Goal: Information Seeking & Learning: Learn about a topic

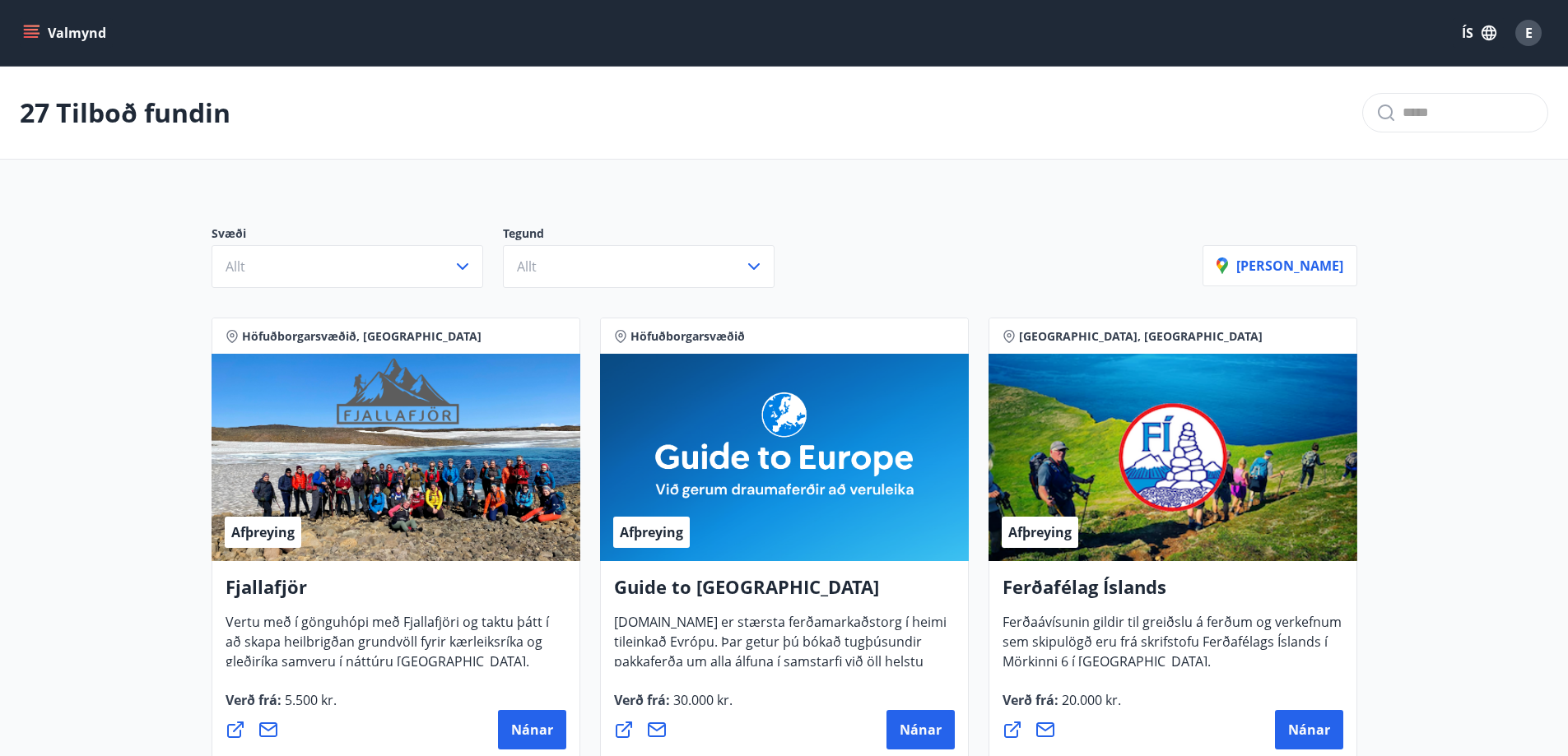
click at [22, 31] on button "Valmynd" at bounding box center [67, 32] width 93 height 30
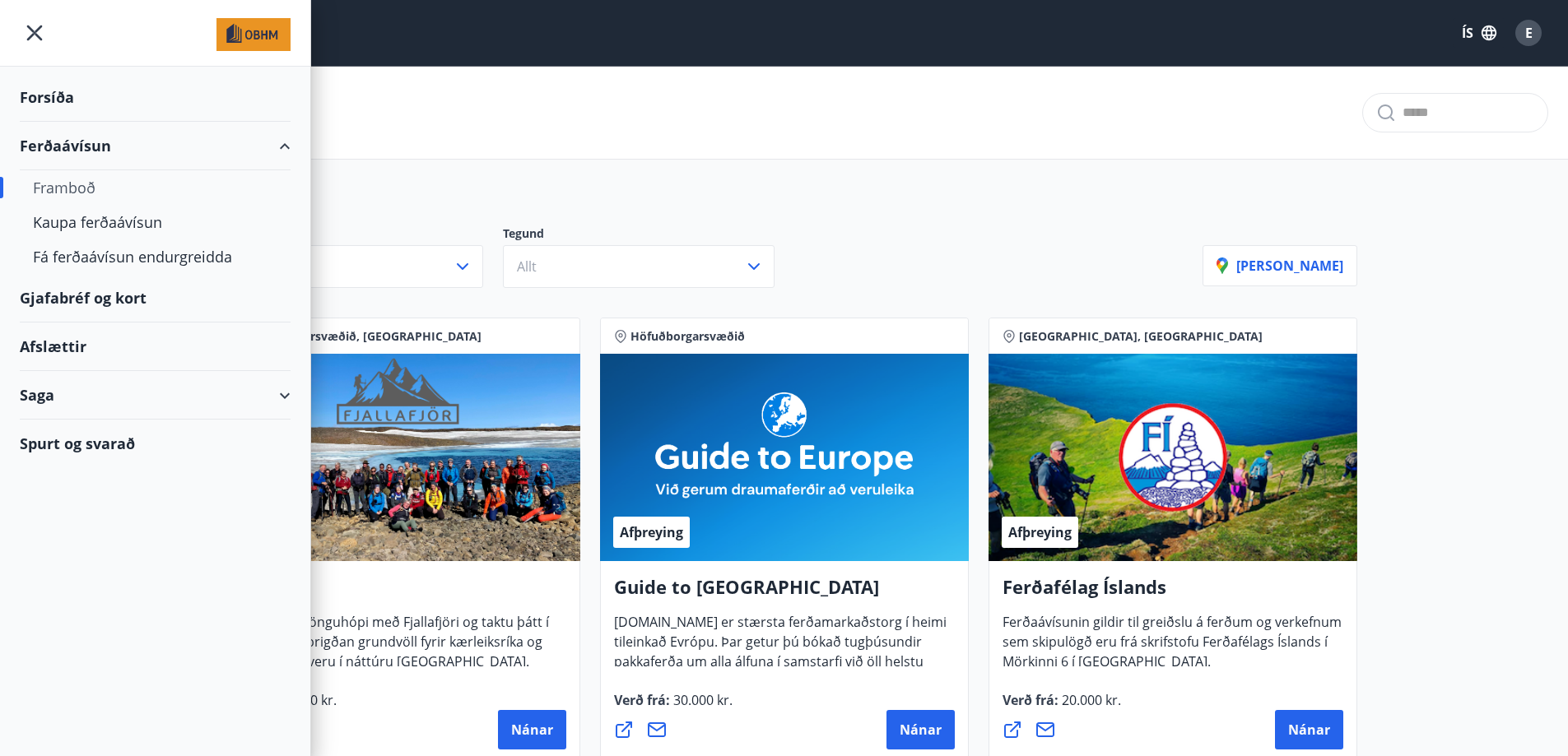
click at [49, 398] on div "Saga" at bounding box center [155, 395] width 271 height 49
click at [84, 437] on div "Ferðaávísun" at bounding box center [155, 437] width 245 height 34
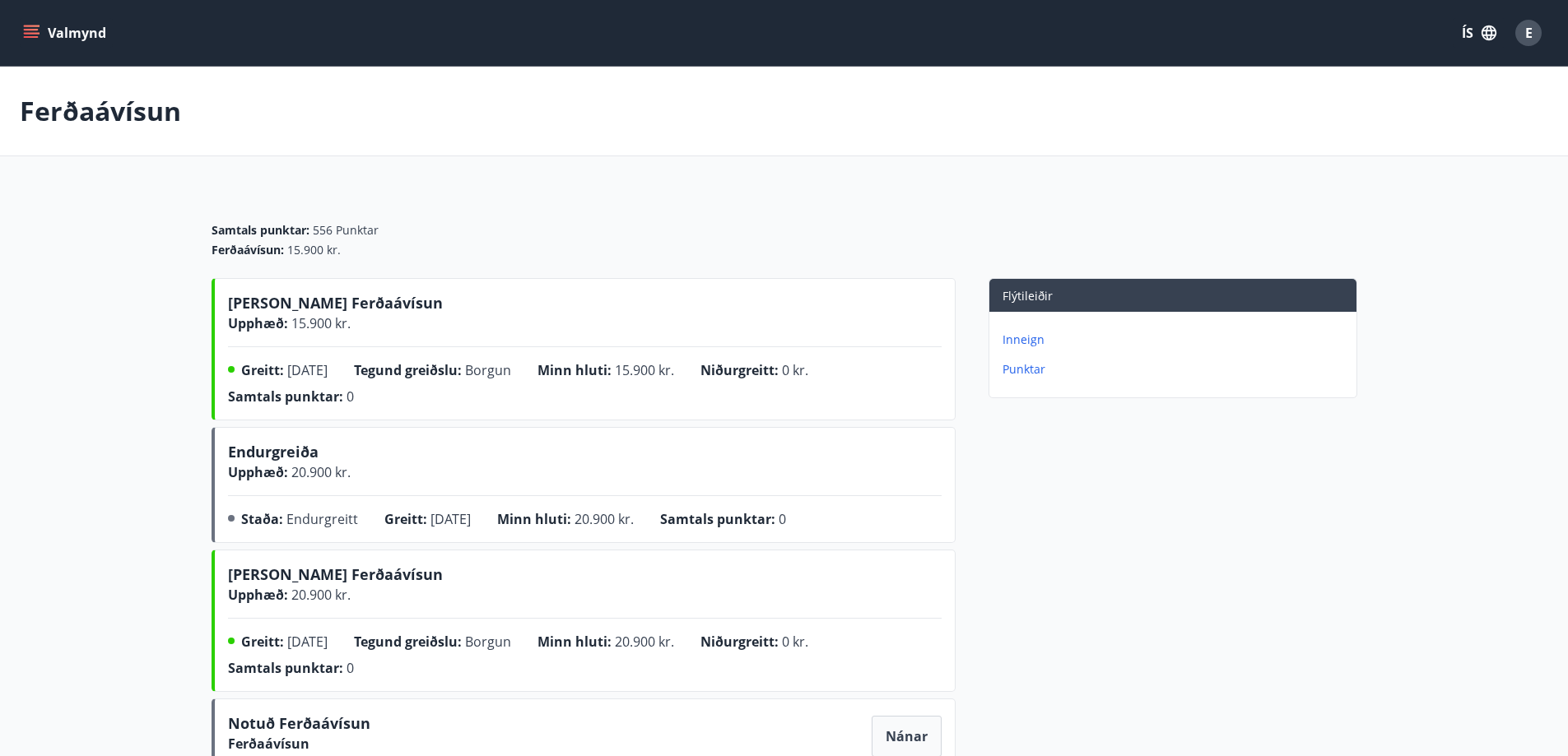
click at [28, 34] on icon "menu" at bounding box center [30, 32] width 16 height 16
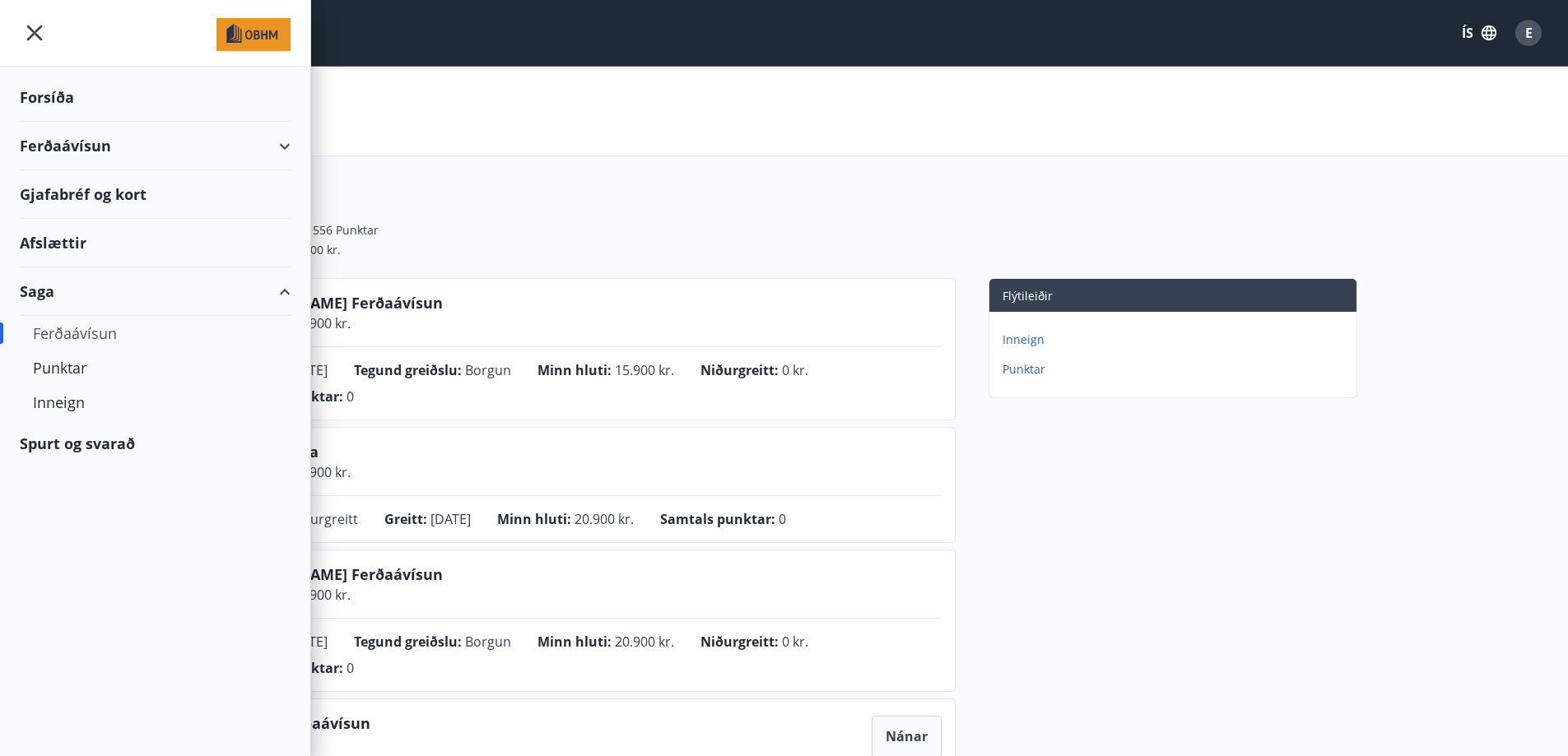
click at [104, 448] on div "Spurt og svarað" at bounding box center [155, 444] width 271 height 48
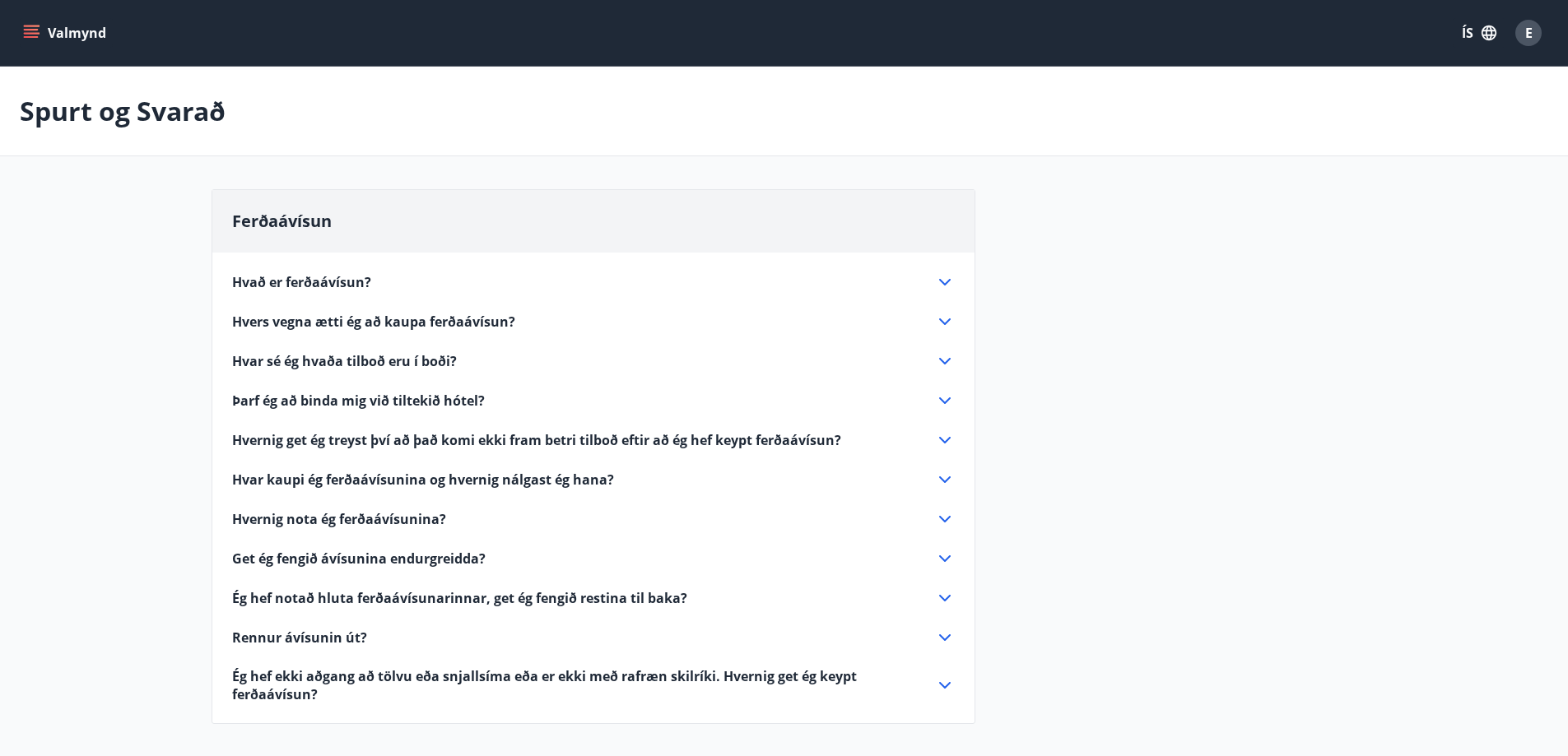
click at [352, 560] on span "Get ég fengið ávísunina endurgreidda?" at bounding box center [359, 558] width 253 height 18
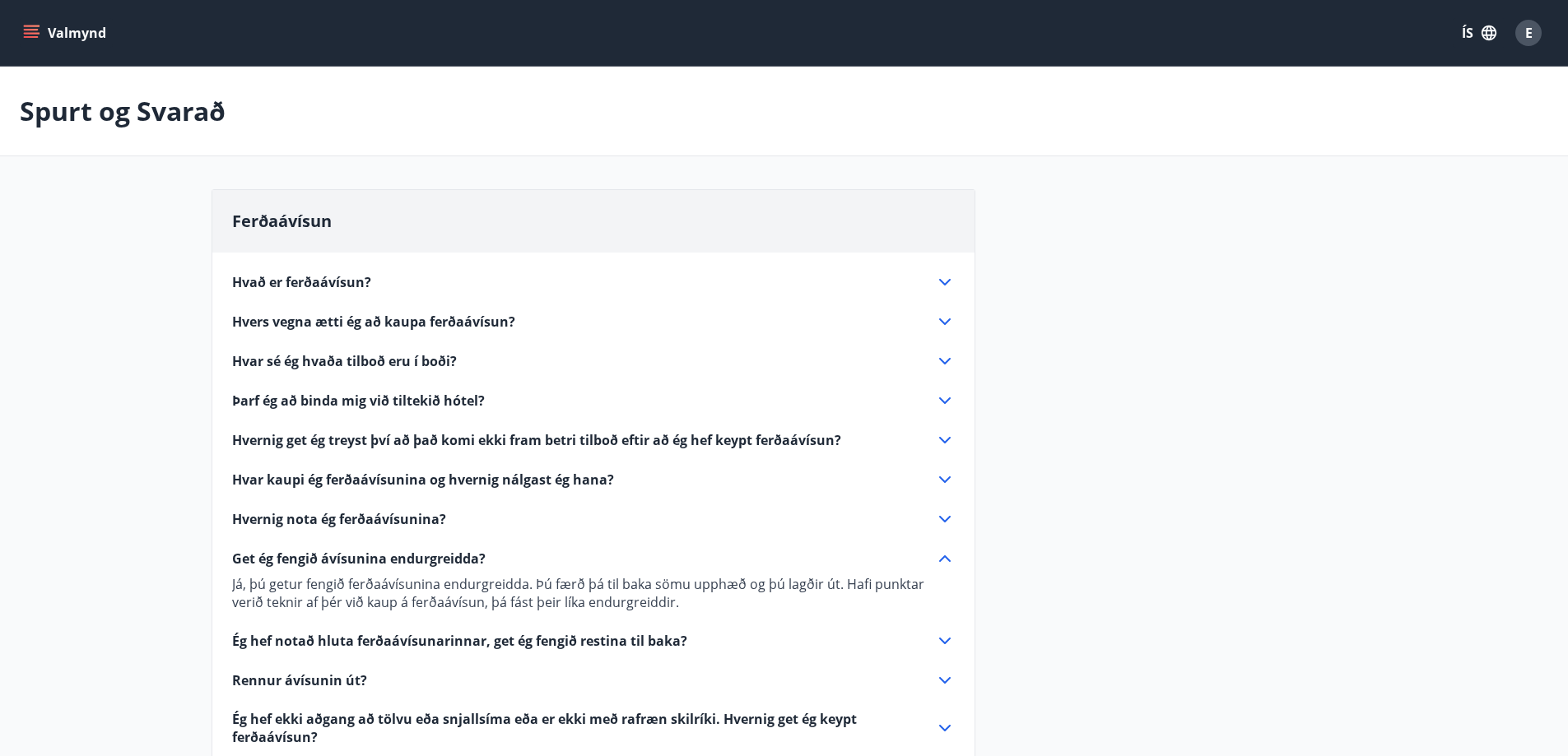
scroll to position [82, 0]
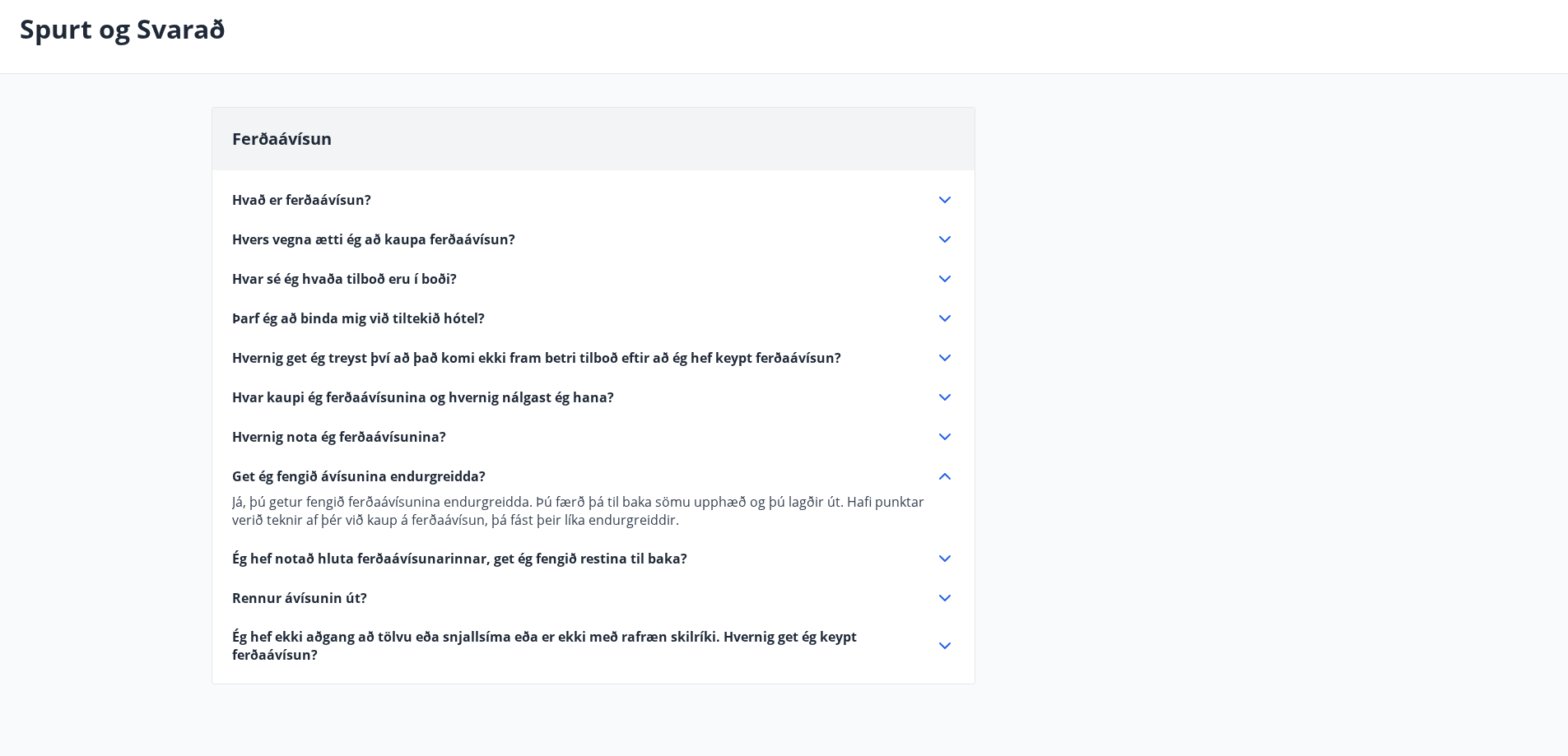
click at [529, 552] on span "Ég hef notað hluta ferðaávísunarinnar, get ég fengið restina til baka?" at bounding box center [460, 558] width 455 height 18
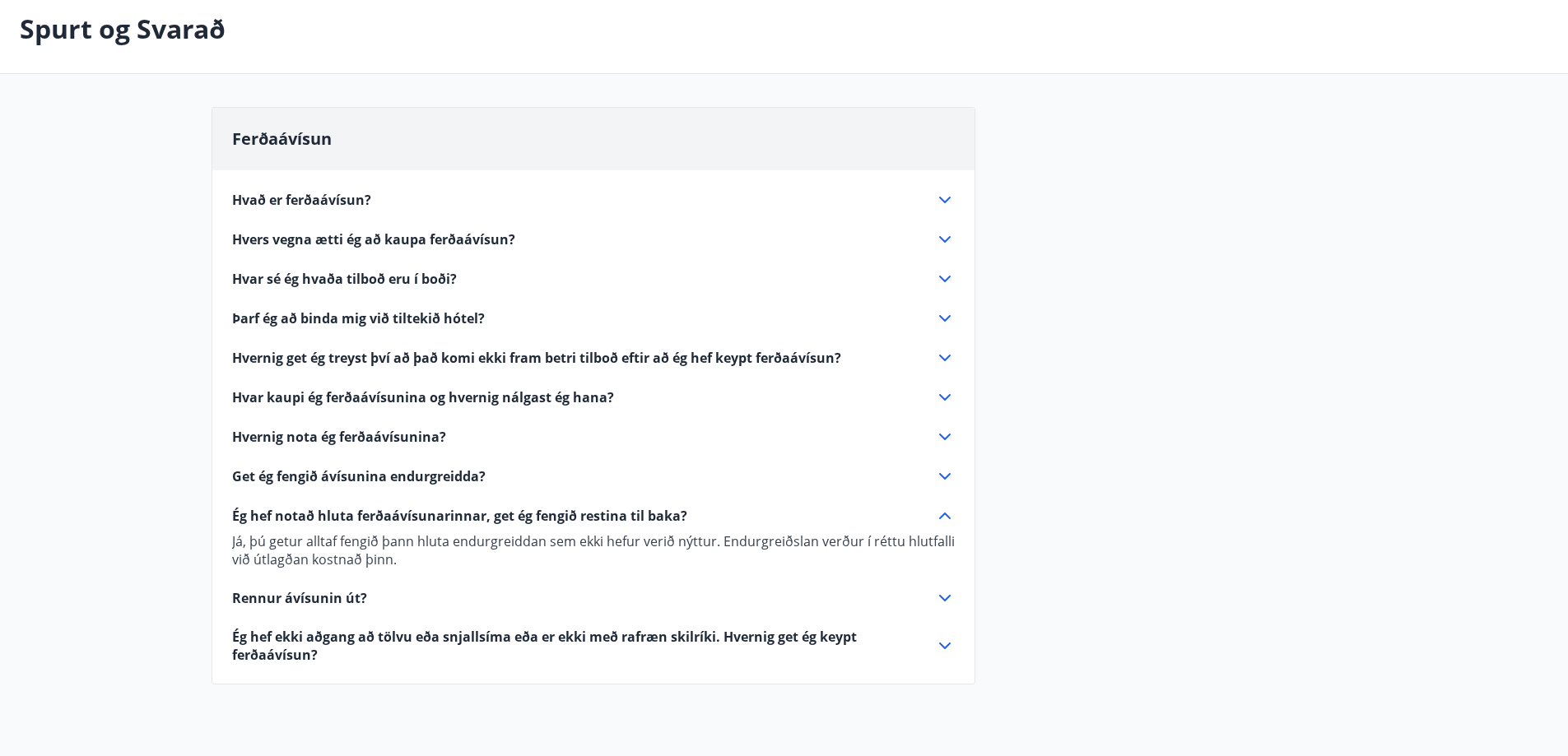
click at [327, 600] on span "Rennur ávísunin út?" at bounding box center [300, 598] width 135 height 18
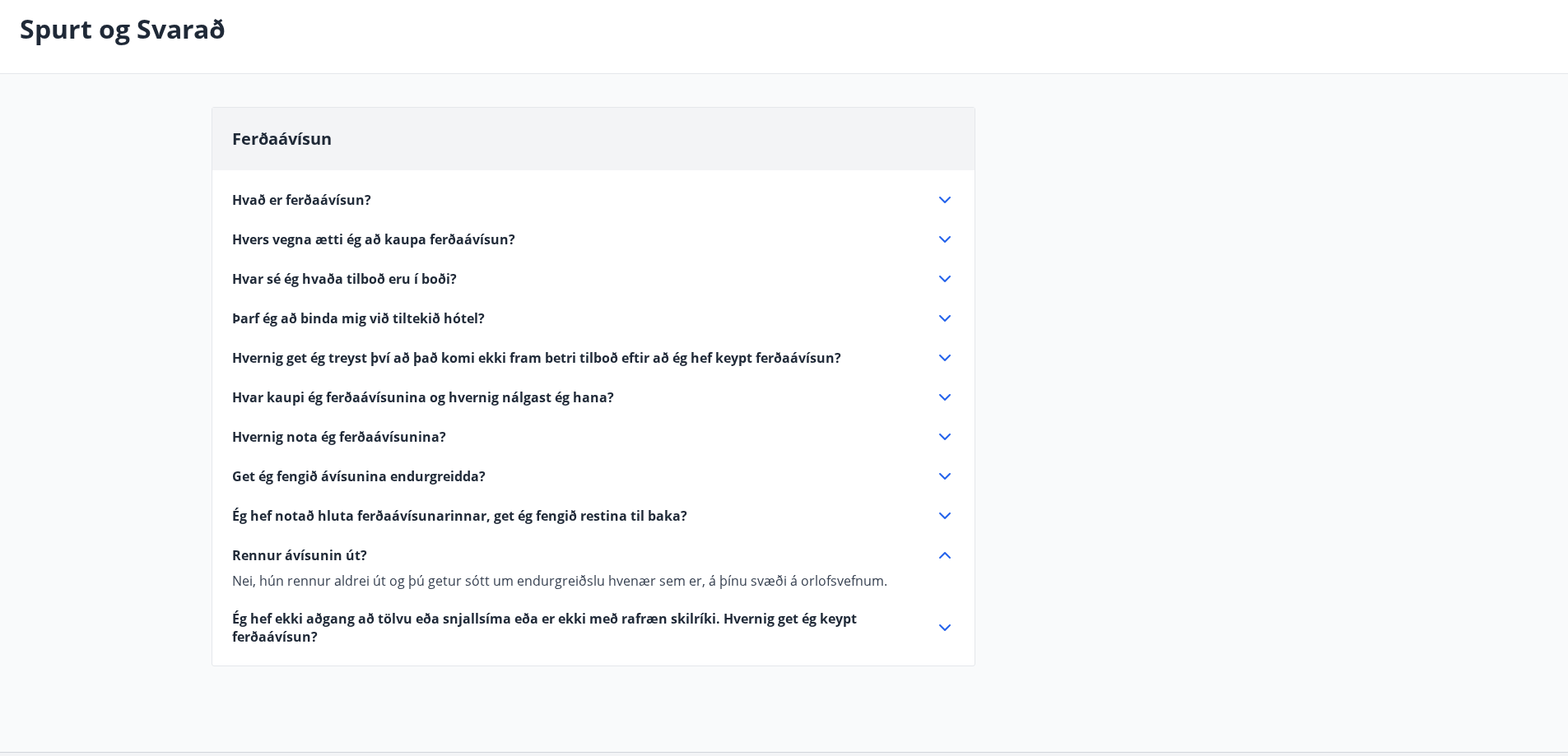
click at [365, 627] on span "Ég hef ekki aðgang að tölvu eða snjallsíma eða er ekki með rafræn skilríki. Hve…" at bounding box center [573, 627] width 683 height 36
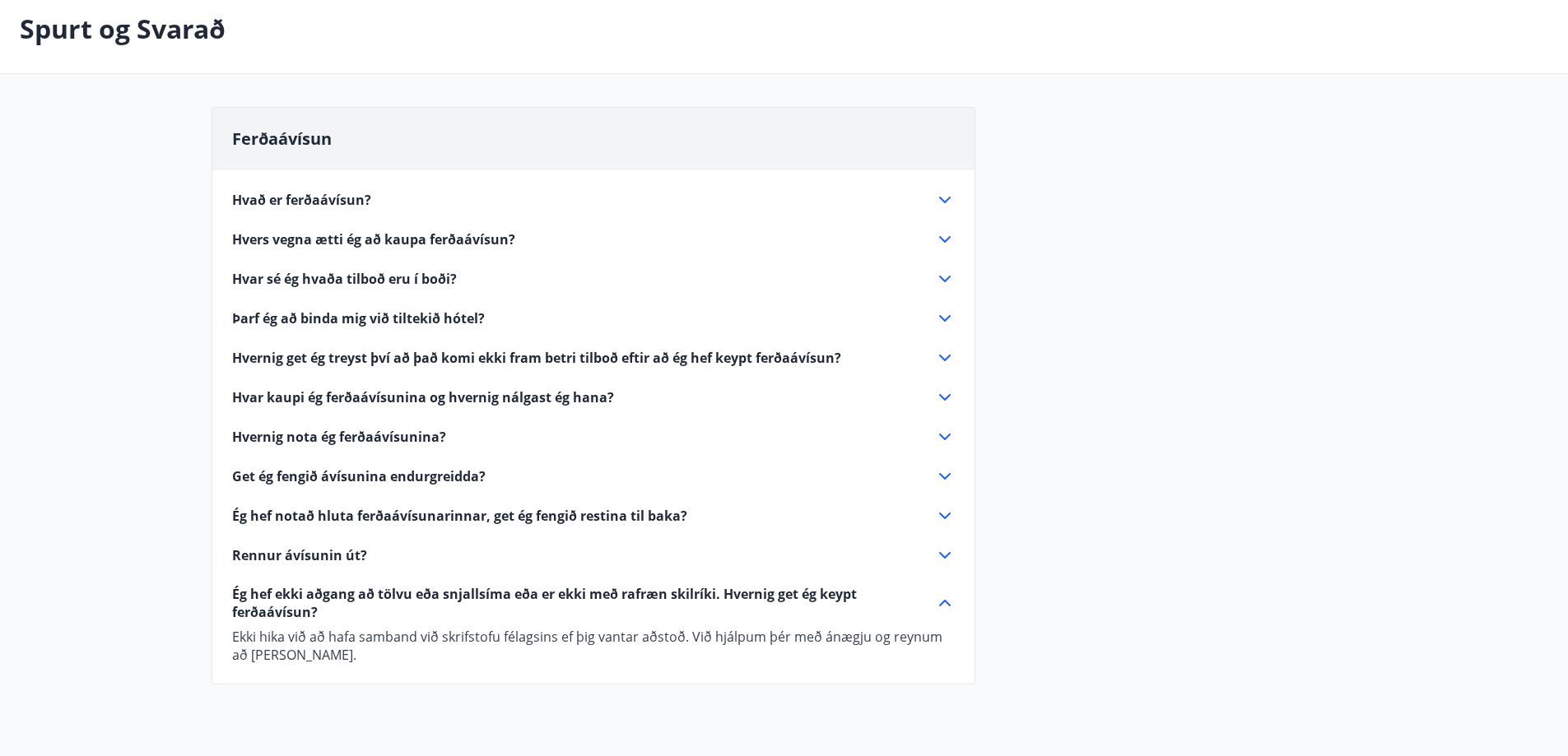
click at [351, 627] on p "Ekki hika við að hafa samband við skrifstofu félagsins ef þig vantar aðstoð. Vi…" at bounding box center [593, 646] width 723 height 36
click at [355, 595] on span "Ég hef ekki aðgang að tölvu eða snjallsíma eða er ekki með rafræn skilríki. Hve…" at bounding box center [573, 603] width 683 height 36
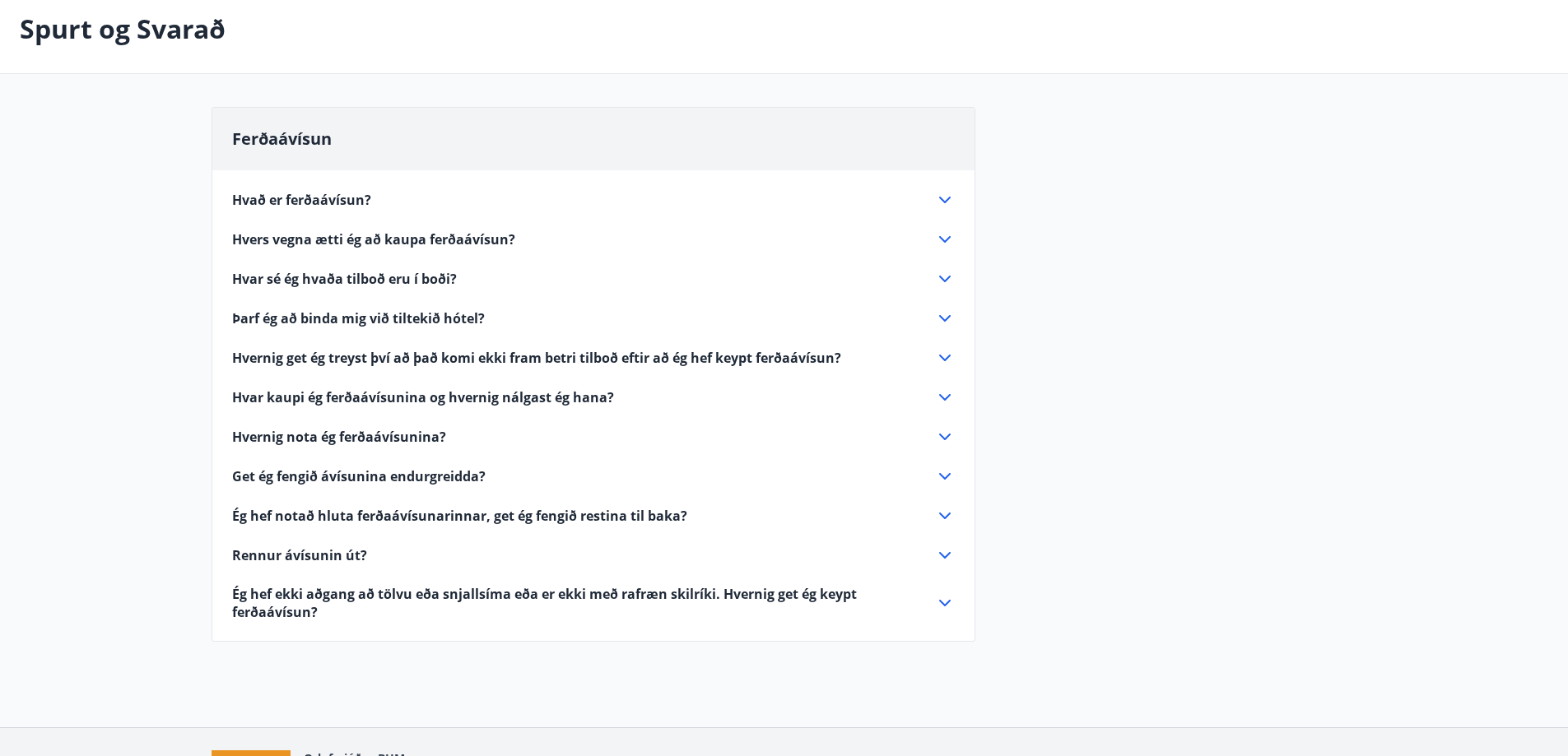
click at [284, 203] on span "Hvað er ferðaávísun?" at bounding box center [302, 199] width 139 height 18
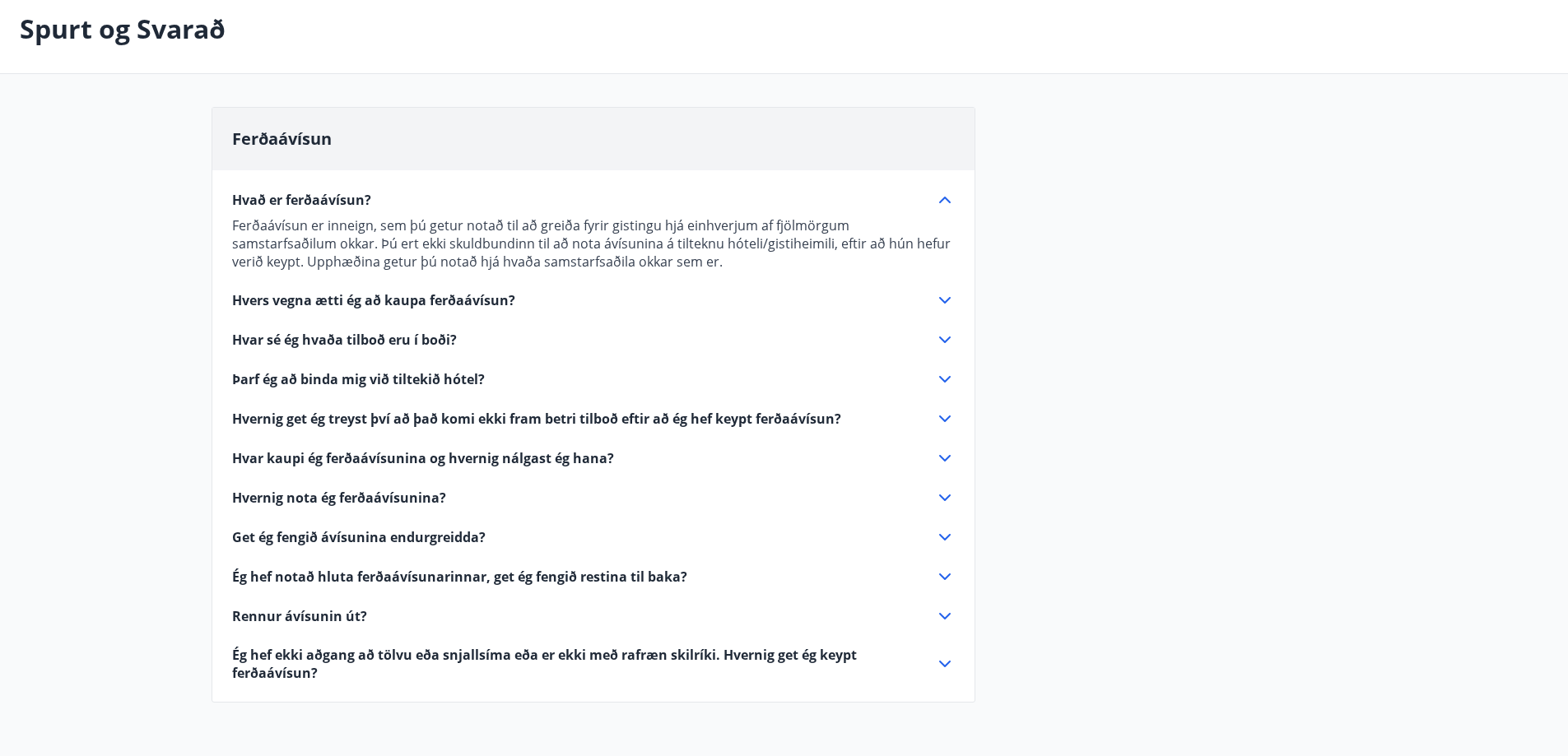
click at [290, 202] on span "Hvað er ferðaávísun?" at bounding box center [302, 199] width 139 height 18
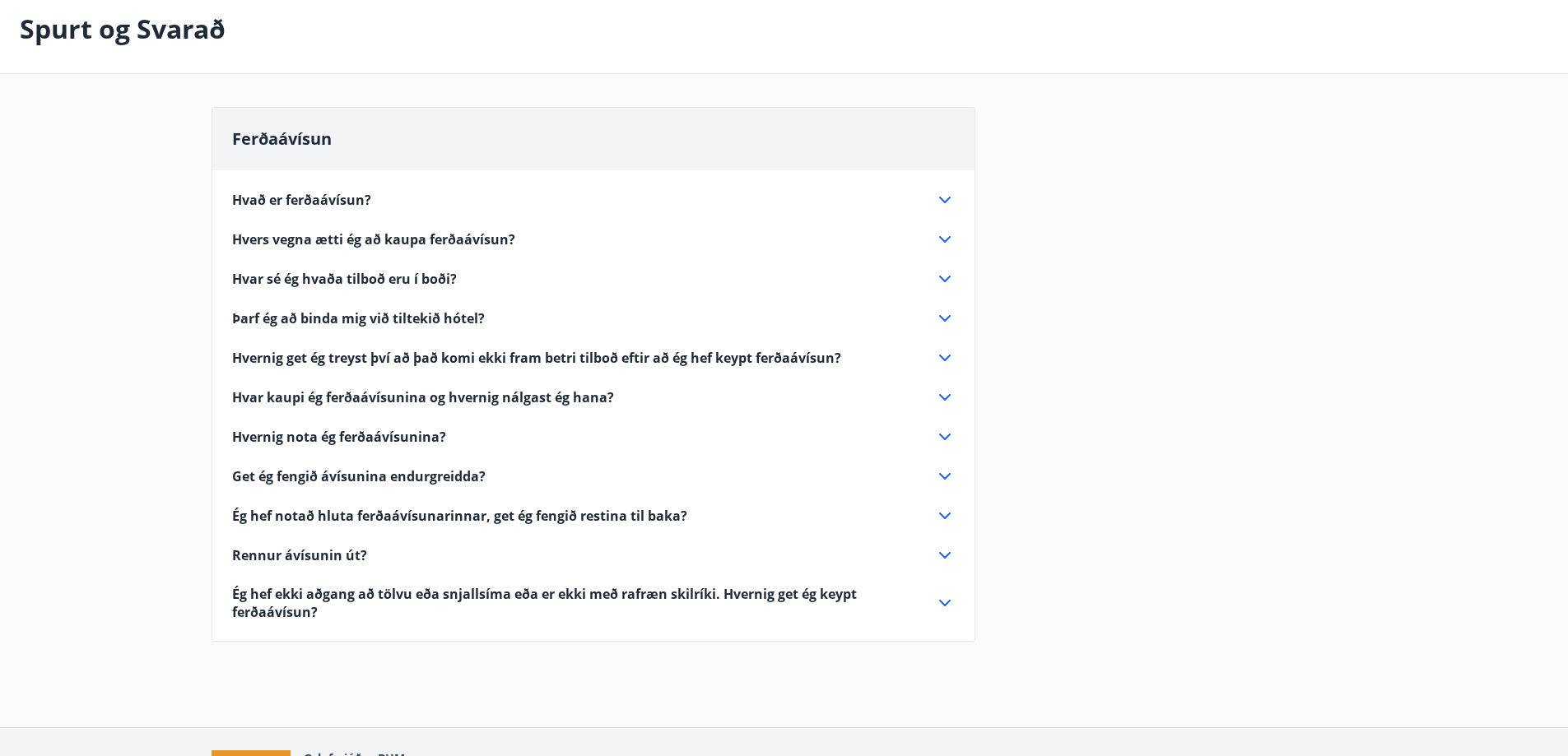
click at [289, 238] on span "Hvers vegna ætti ég að kaupa ferðaávísun?" at bounding box center [373, 239] width 283 height 18
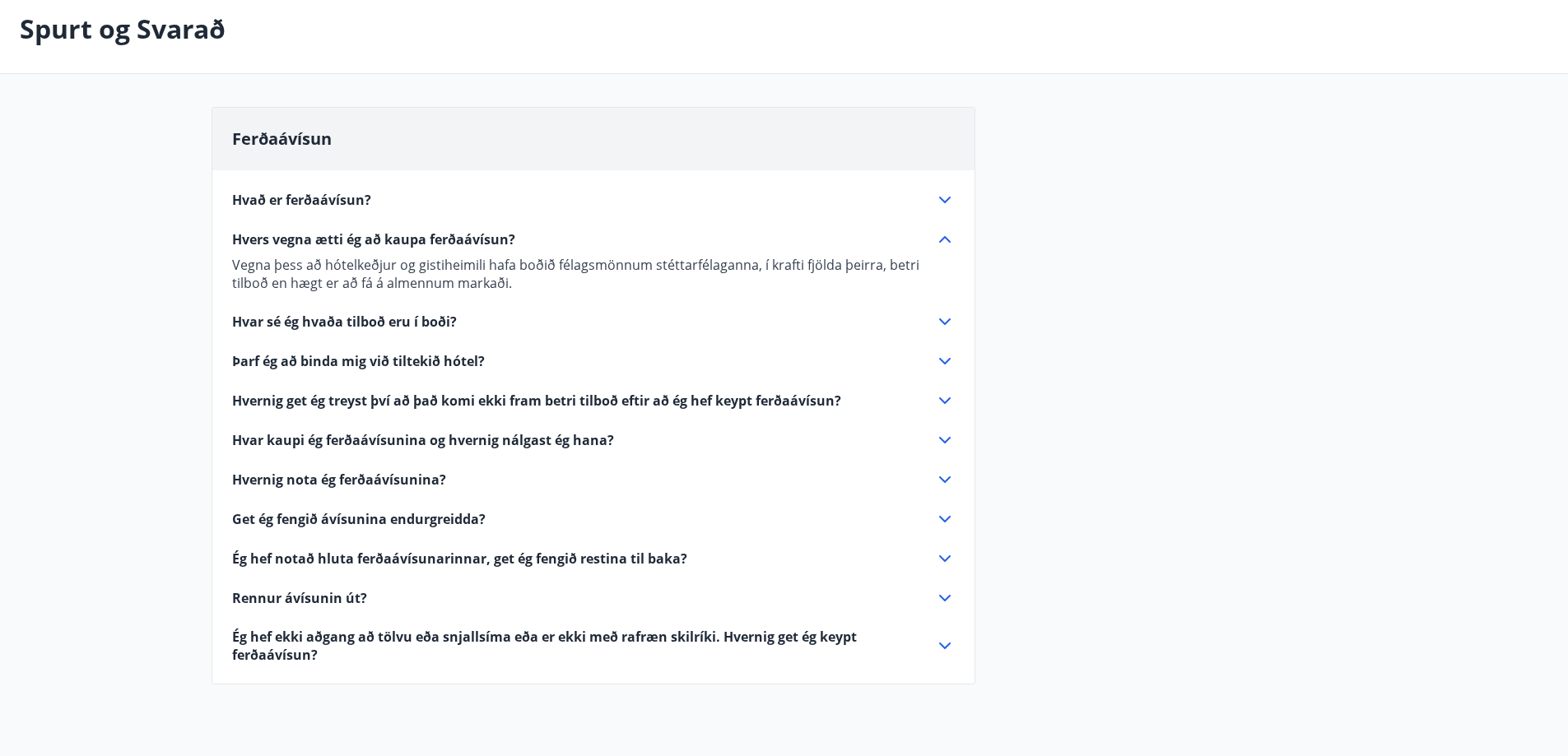
click at [289, 238] on span "Hvers vegna ætti ég að kaupa ferðaávísun?" at bounding box center [373, 239] width 283 height 18
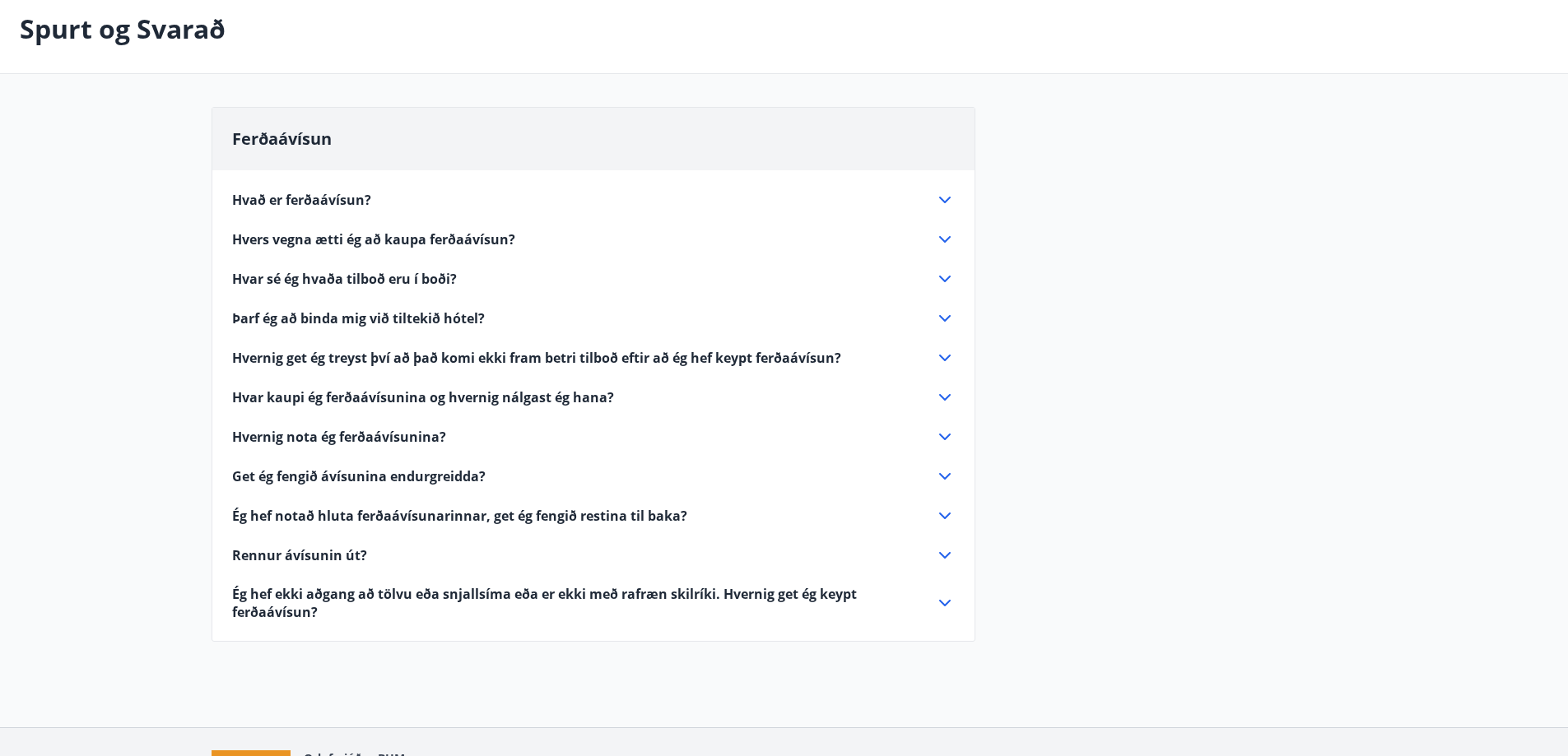
click at [300, 279] on span "Hvar sé ég hvaða tilboð eru í boði?" at bounding box center [345, 278] width 225 height 18
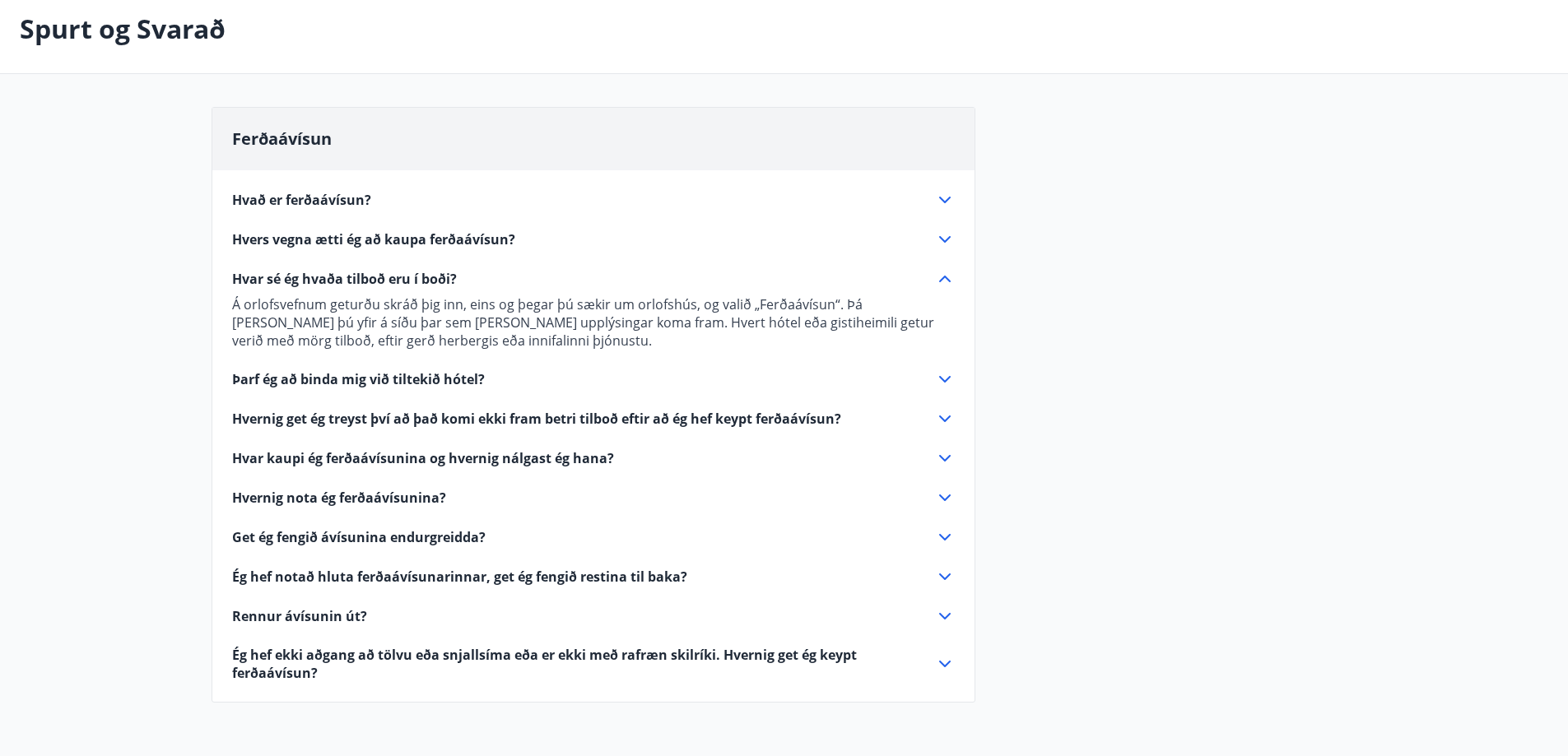
click at [300, 279] on span "Hvar sé ég hvaða tilboð eru í boði?" at bounding box center [345, 278] width 225 height 18
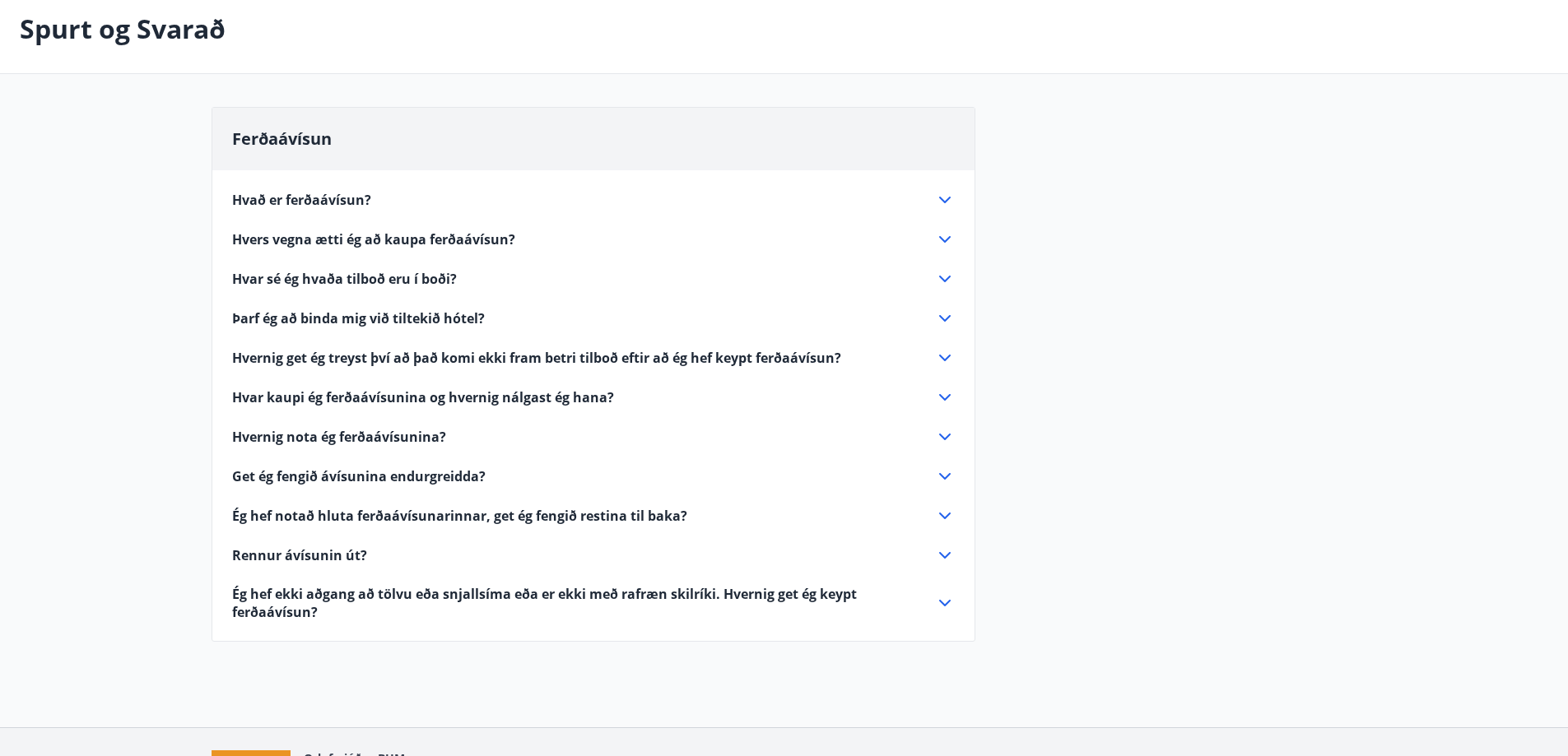
click at [306, 322] on span "Þarf ég að binda mig við tiltekið hótel?" at bounding box center [358, 318] width 252 height 18
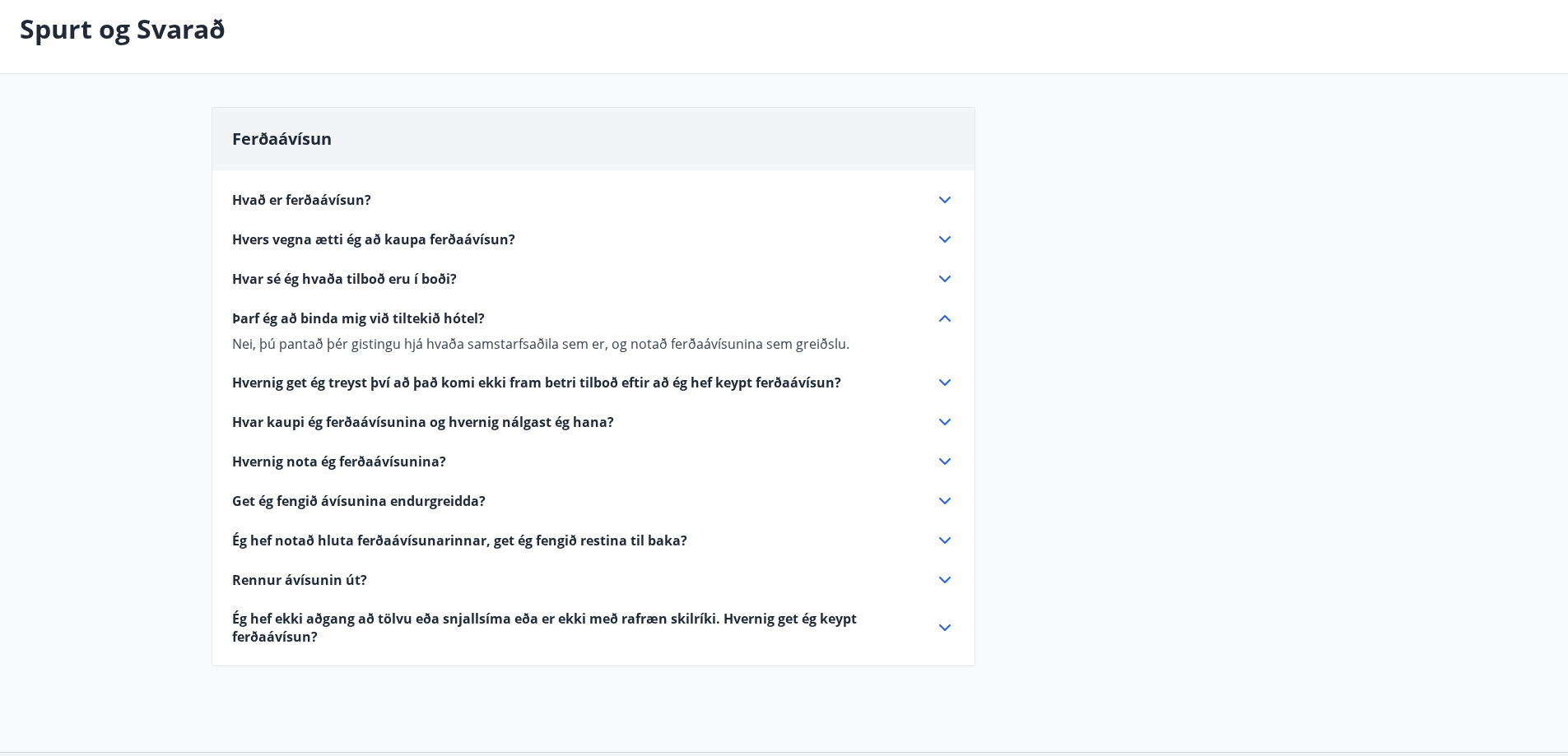
click at [306, 322] on span "Þarf ég að binda mig við tiltekið hótel?" at bounding box center [358, 318] width 252 height 18
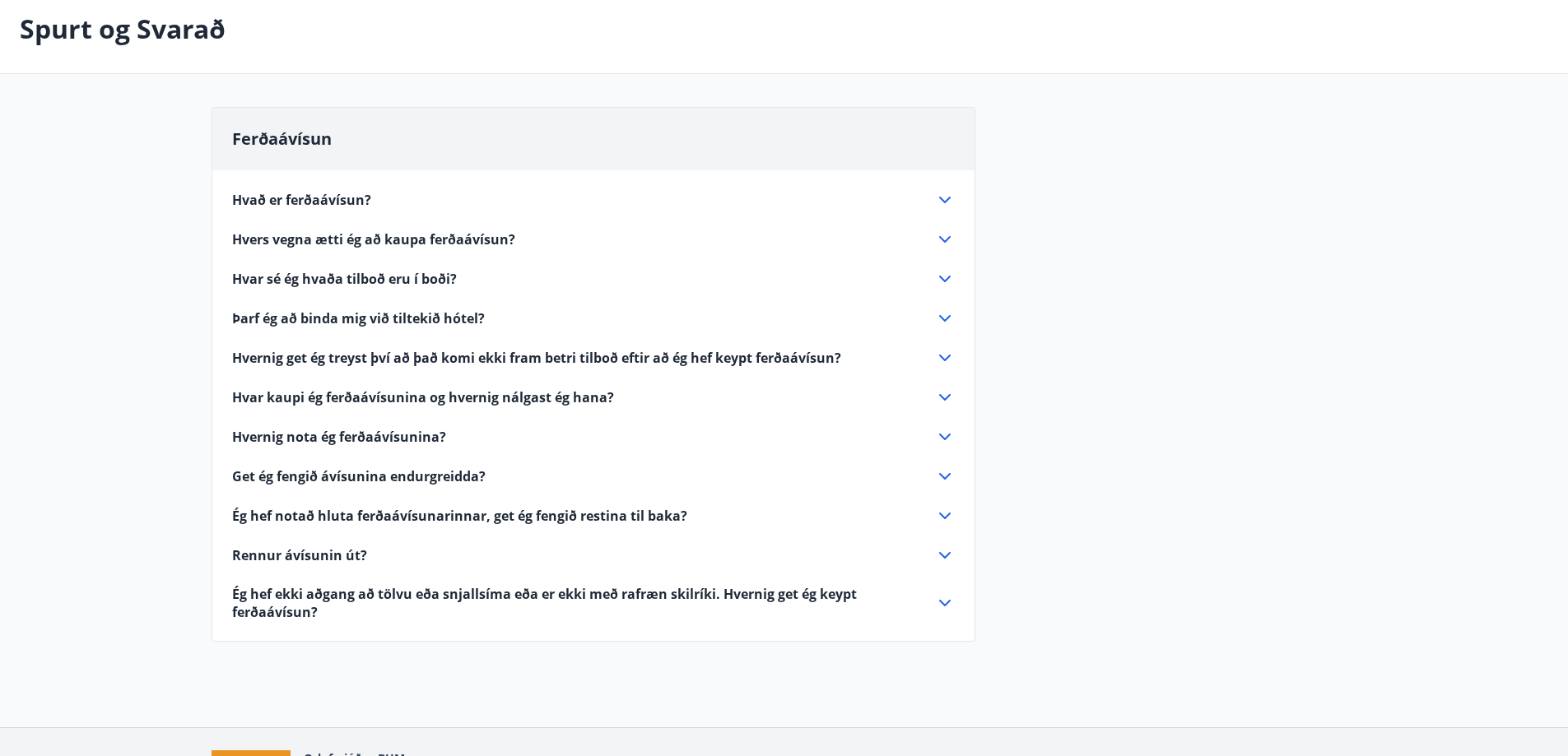
click at [307, 360] on span "Hvernig get ég treyst því að það komi ekki fram betri tilboð eftir að ég hef ke…" at bounding box center [536, 357] width 609 height 18
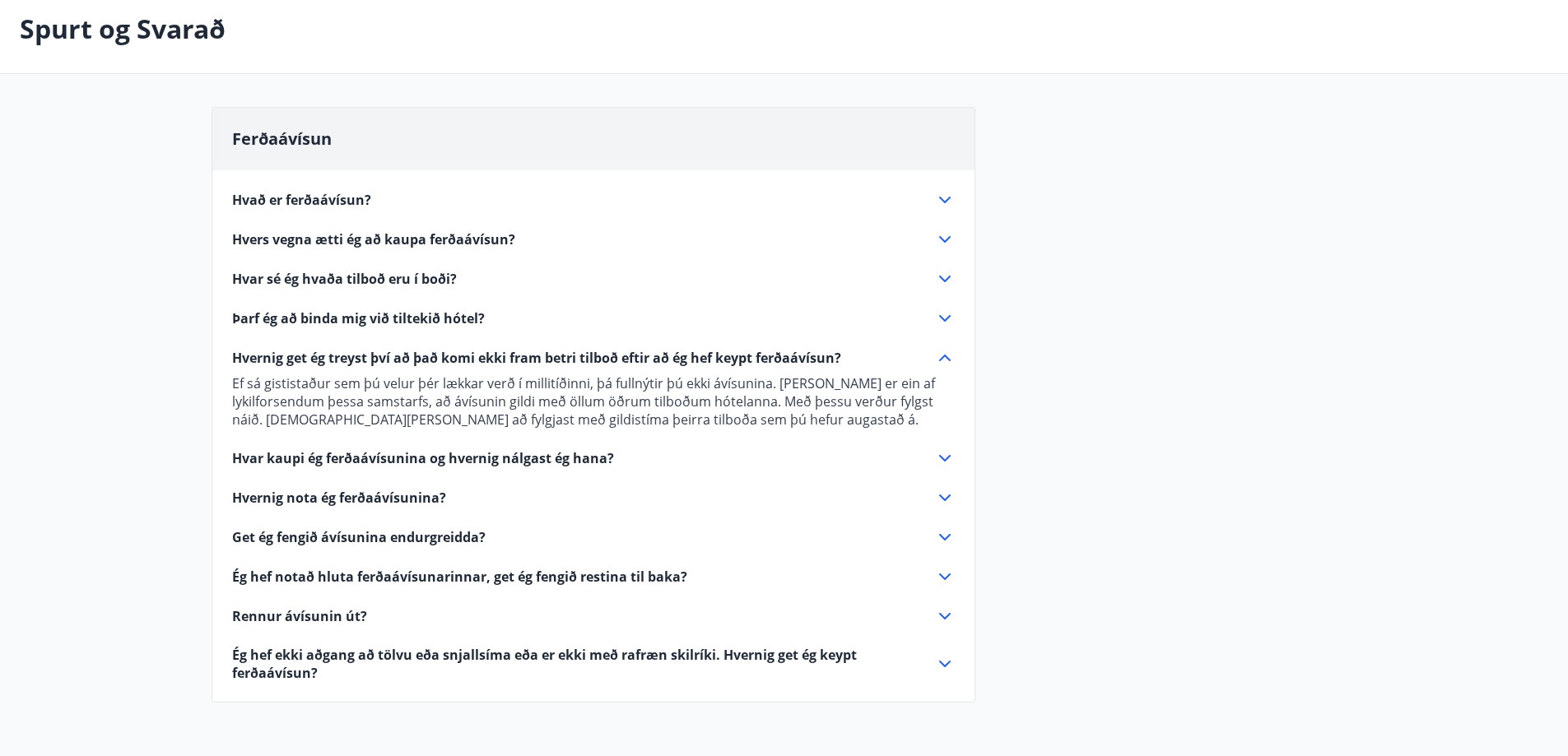
click at [307, 360] on span "Hvernig get ég treyst því að það komi ekki fram betri tilboð eftir að ég hef ke…" at bounding box center [536, 357] width 609 height 18
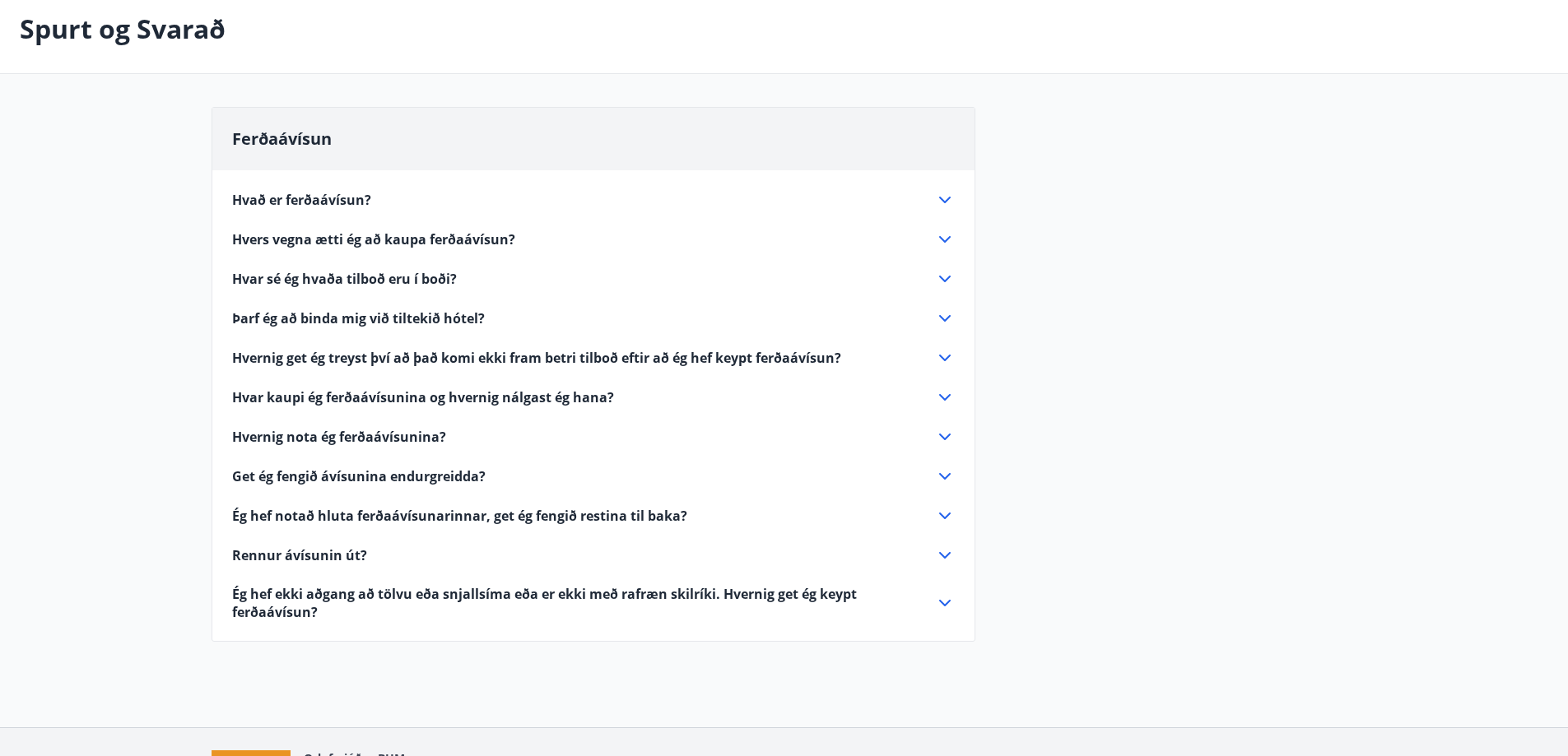
click at [314, 396] on span "Hvar kaupi ég ferðaávísunina og hvernig nálgast ég hana?" at bounding box center [423, 397] width 382 height 18
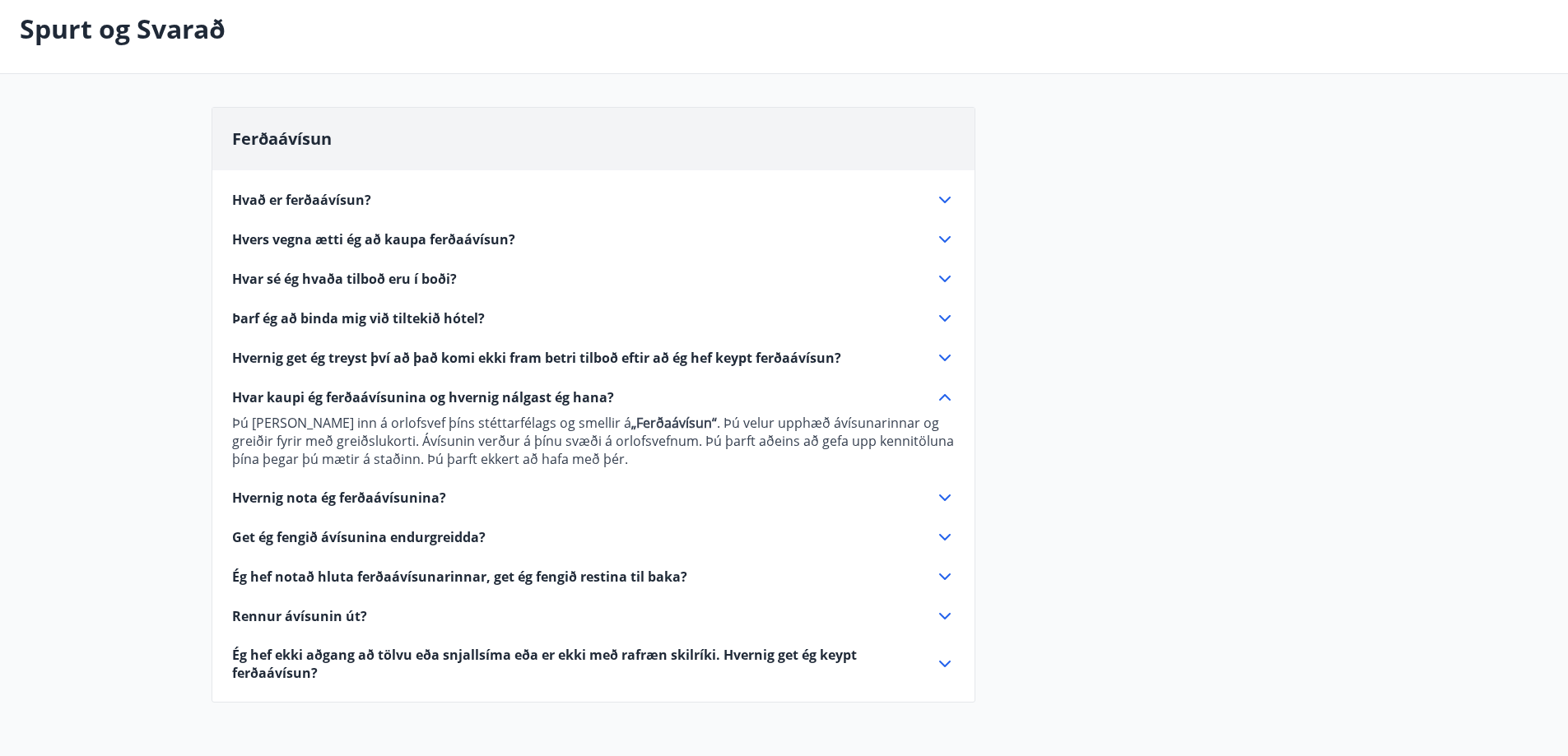
click at [315, 396] on span "Hvar kaupi ég ferðaávísunina og hvernig nálgast ég hana?" at bounding box center [423, 397] width 382 height 18
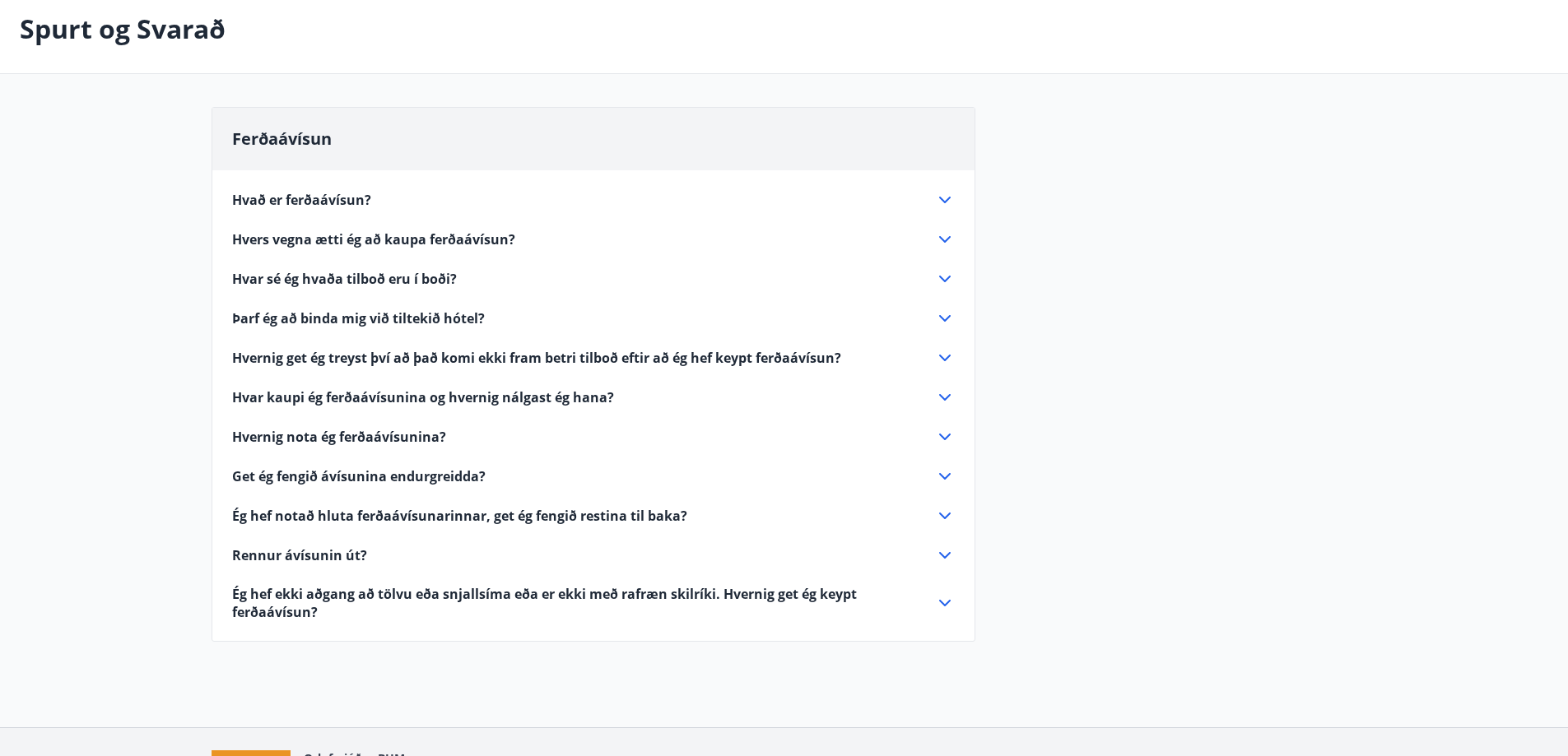
click at [316, 437] on span "Hvernig nota ég ferðaávísunina?" at bounding box center [339, 436] width 214 height 18
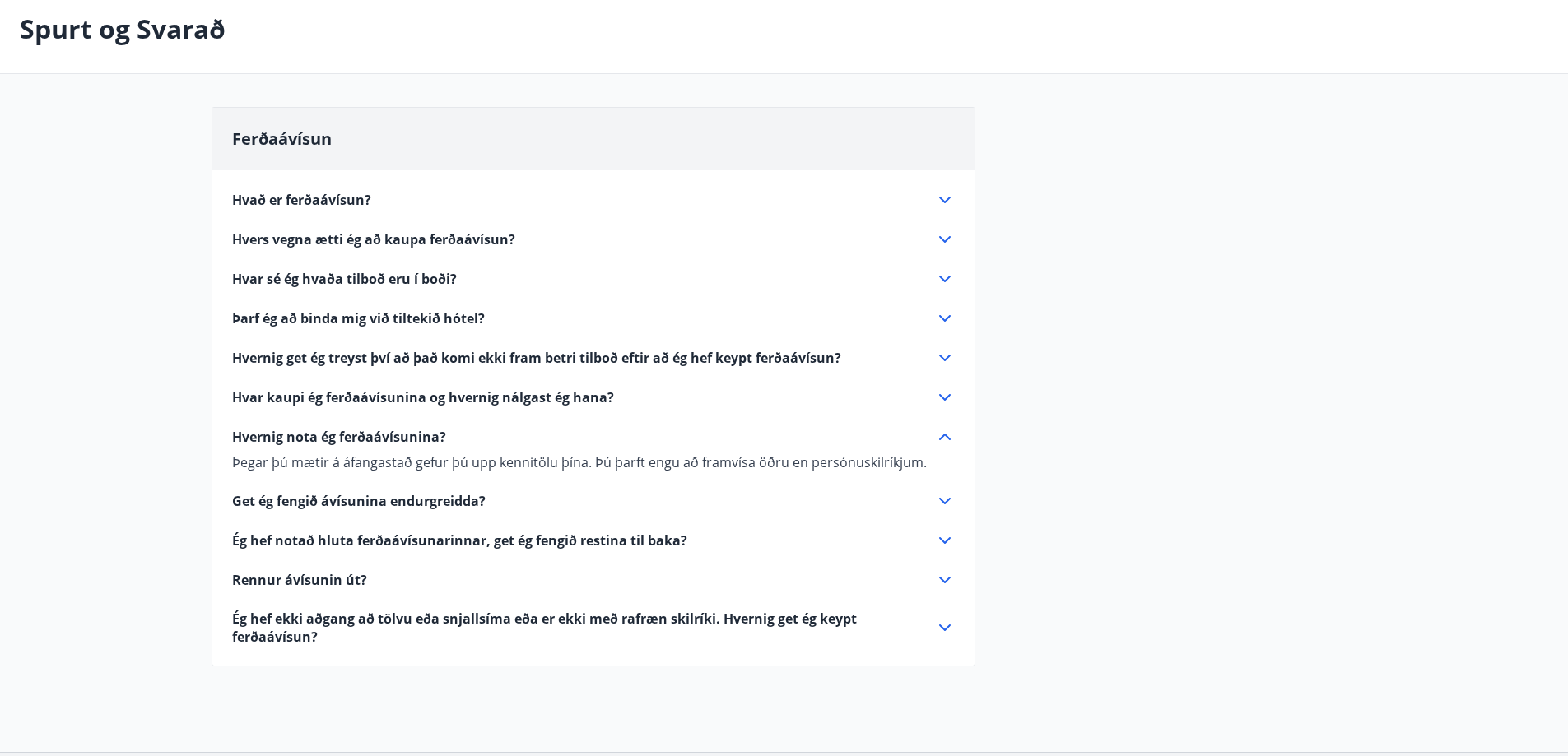
click at [316, 437] on span "Hvernig nota ég ferðaávísunina?" at bounding box center [339, 436] width 214 height 18
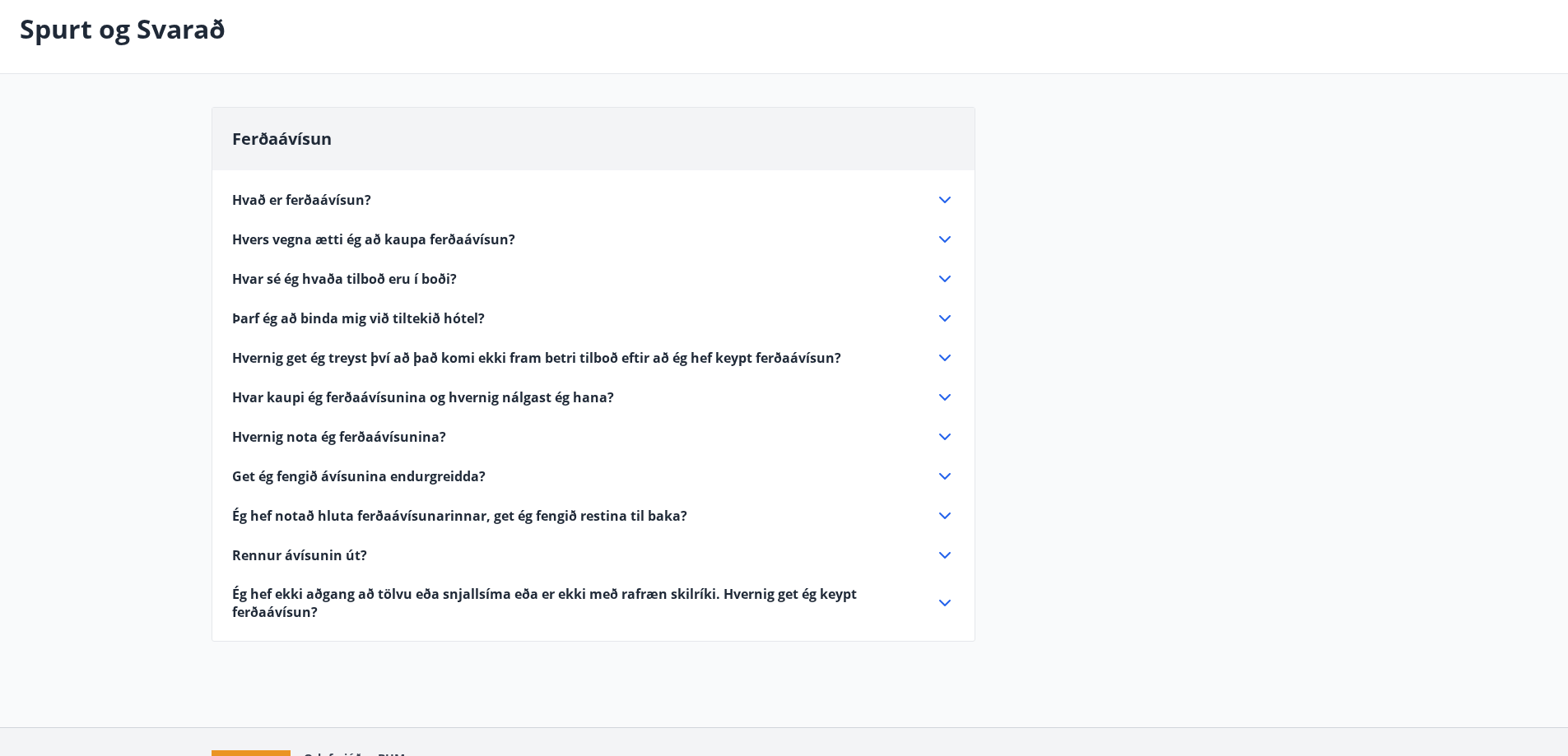
scroll to position [0, 0]
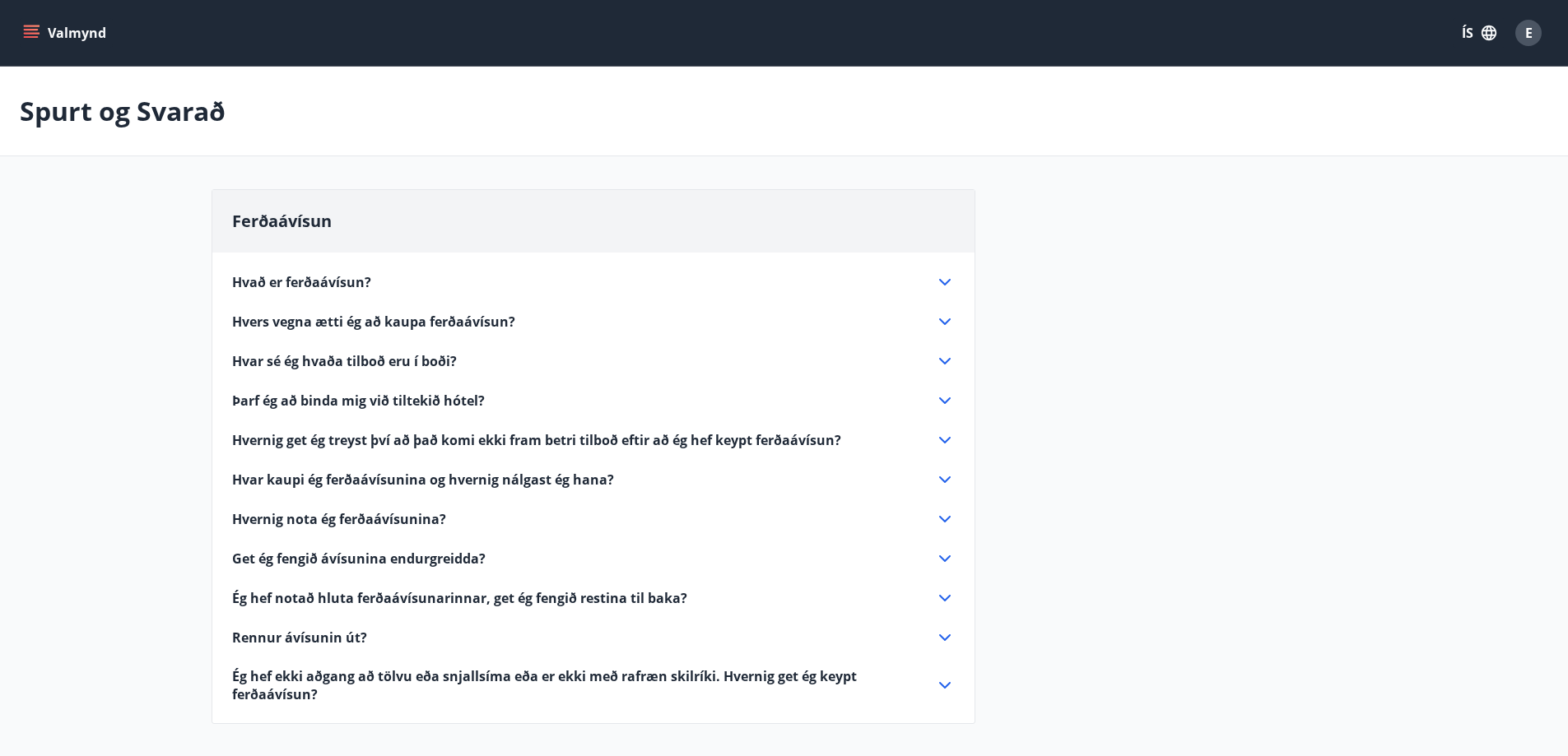
click at [25, 29] on icon "menu" at bounding box center [31, 30] width 15 height 2
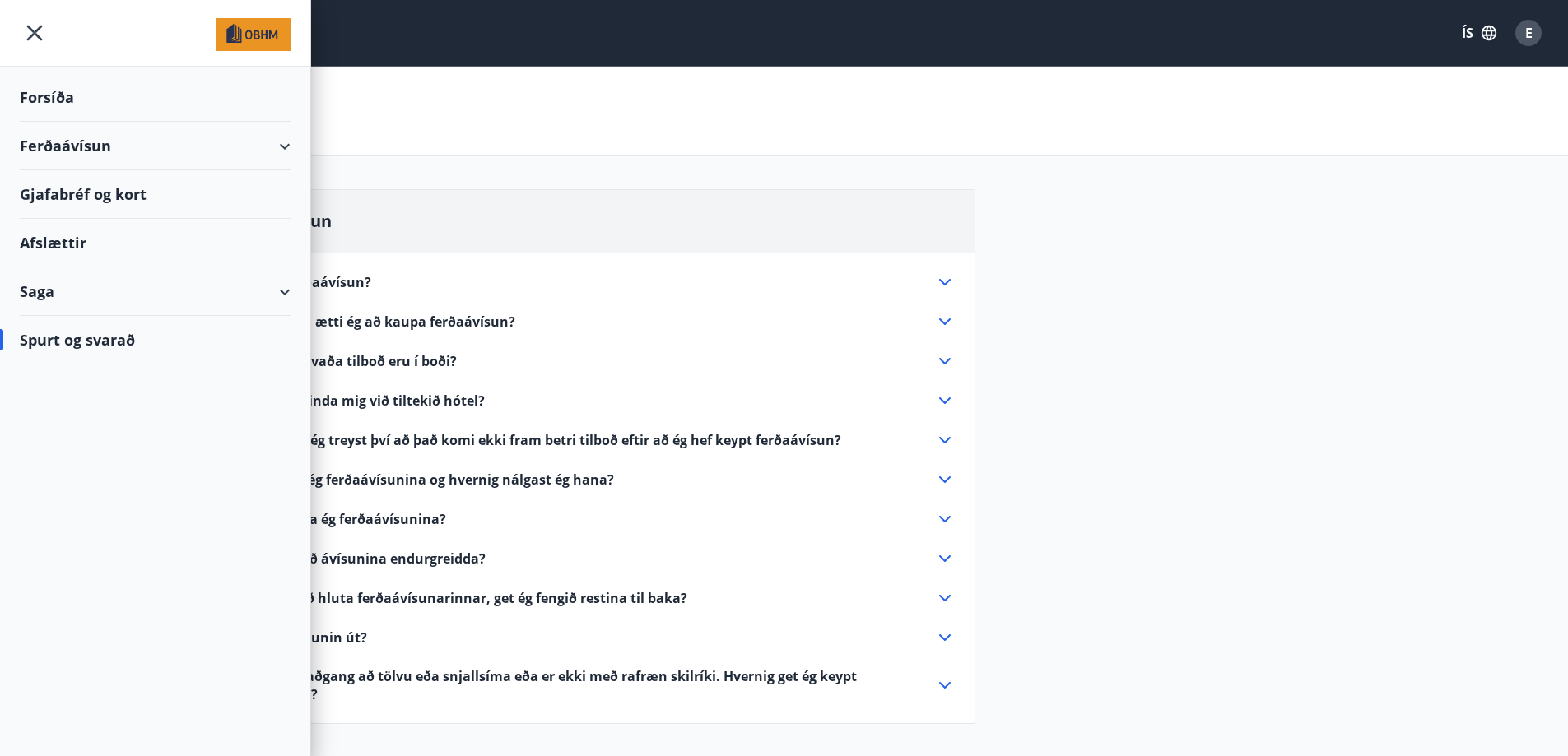
click at [105, 196] on div "Gjafabréf og kort" at bounding box center [155, 194] width 271 height 49
click at [28, 34] on icon "menu" at bounding box center [34, 32] width 30 height 30
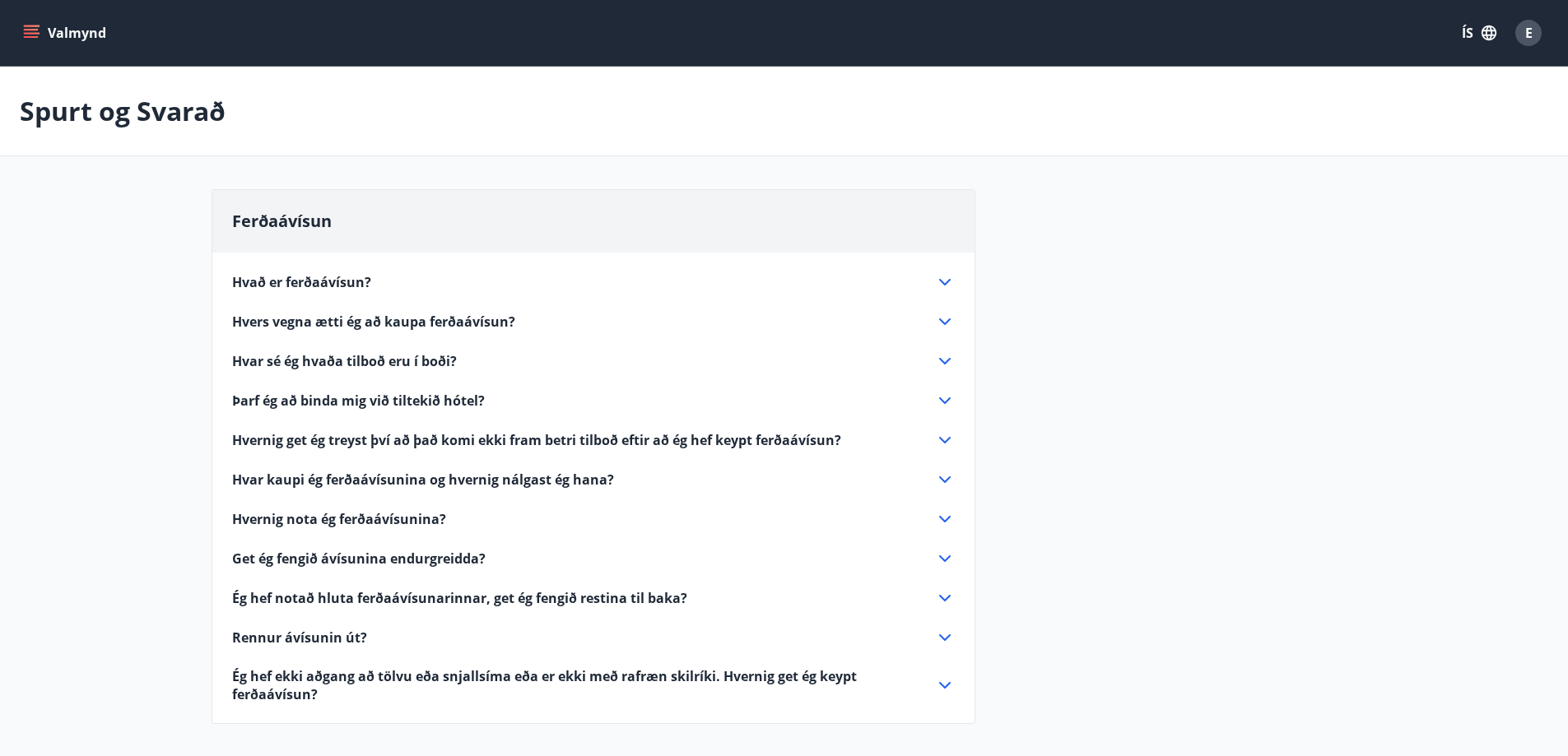
click at [29, 27] on icon "menu" at bounding box center [32, 27] width 18 height 2
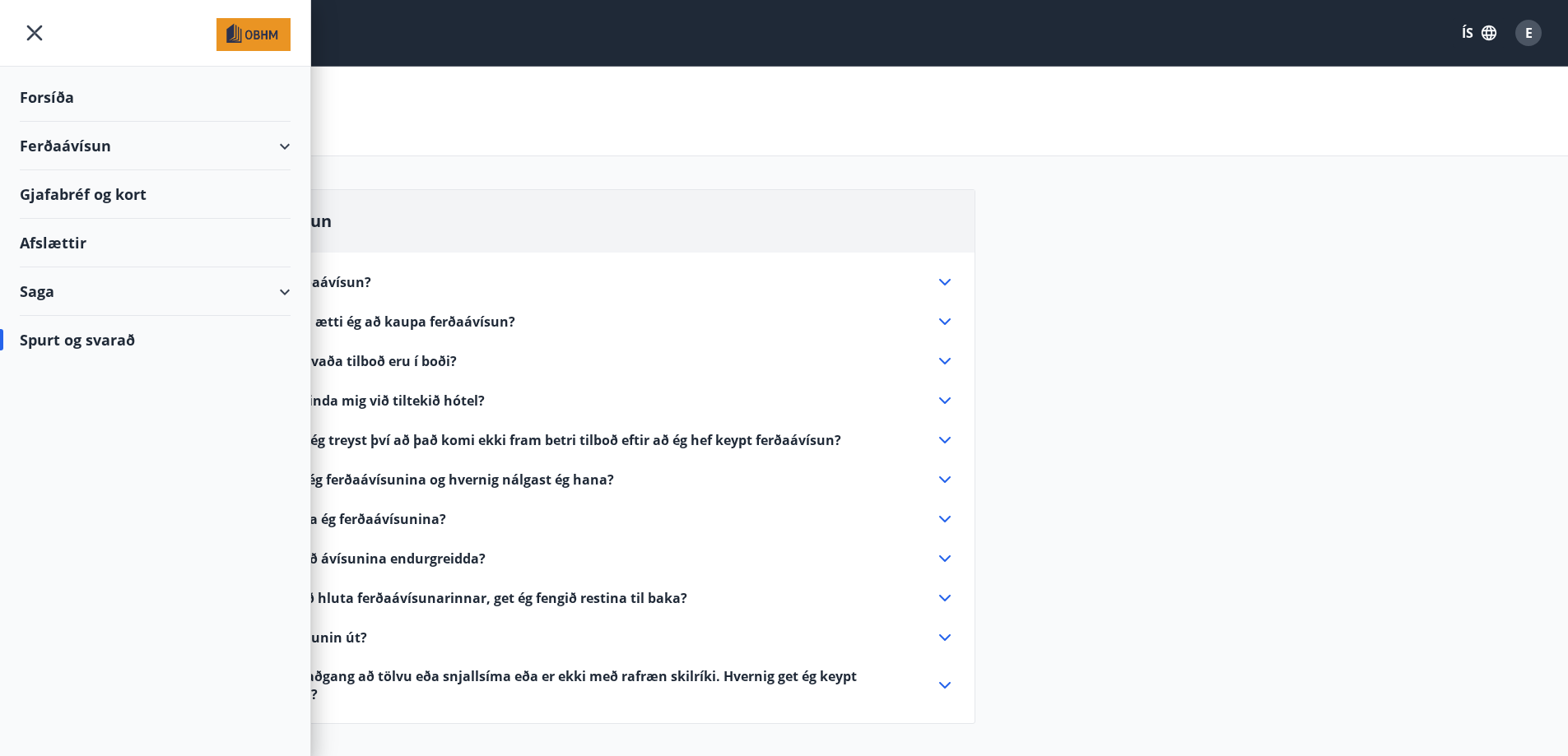
click at [51, 97] on div "Forsíða" at bounding box center [155, 97] width 271 height 49
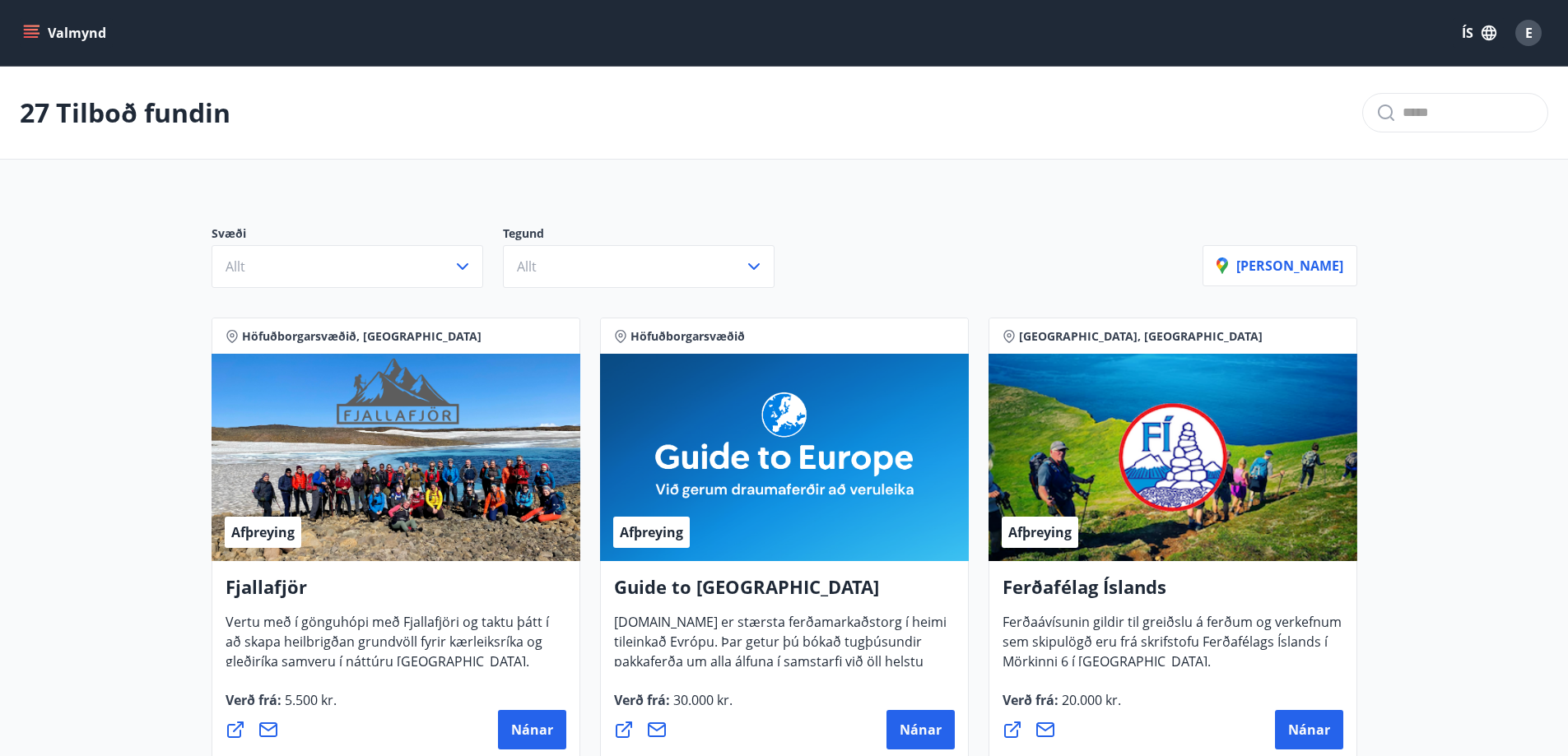
click at [1531, 41] on span "E" at bounding box center [1529, 32] width 8 height 18
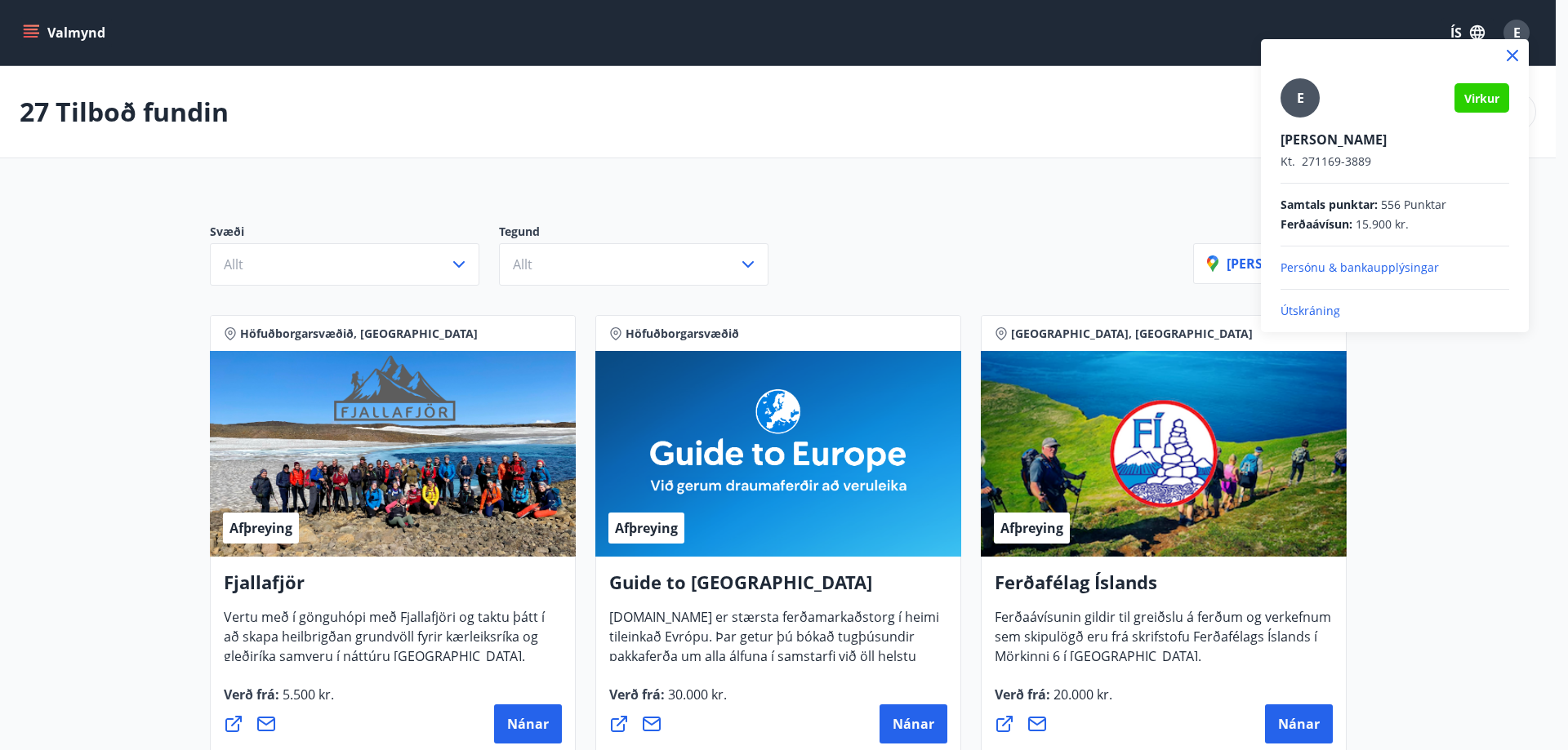
click at [1314, 314] on p "Útskráning" at bounding box center [1395, 311] width 229 height 16
